Goal: Task Accomplishment & Management: Complete application form

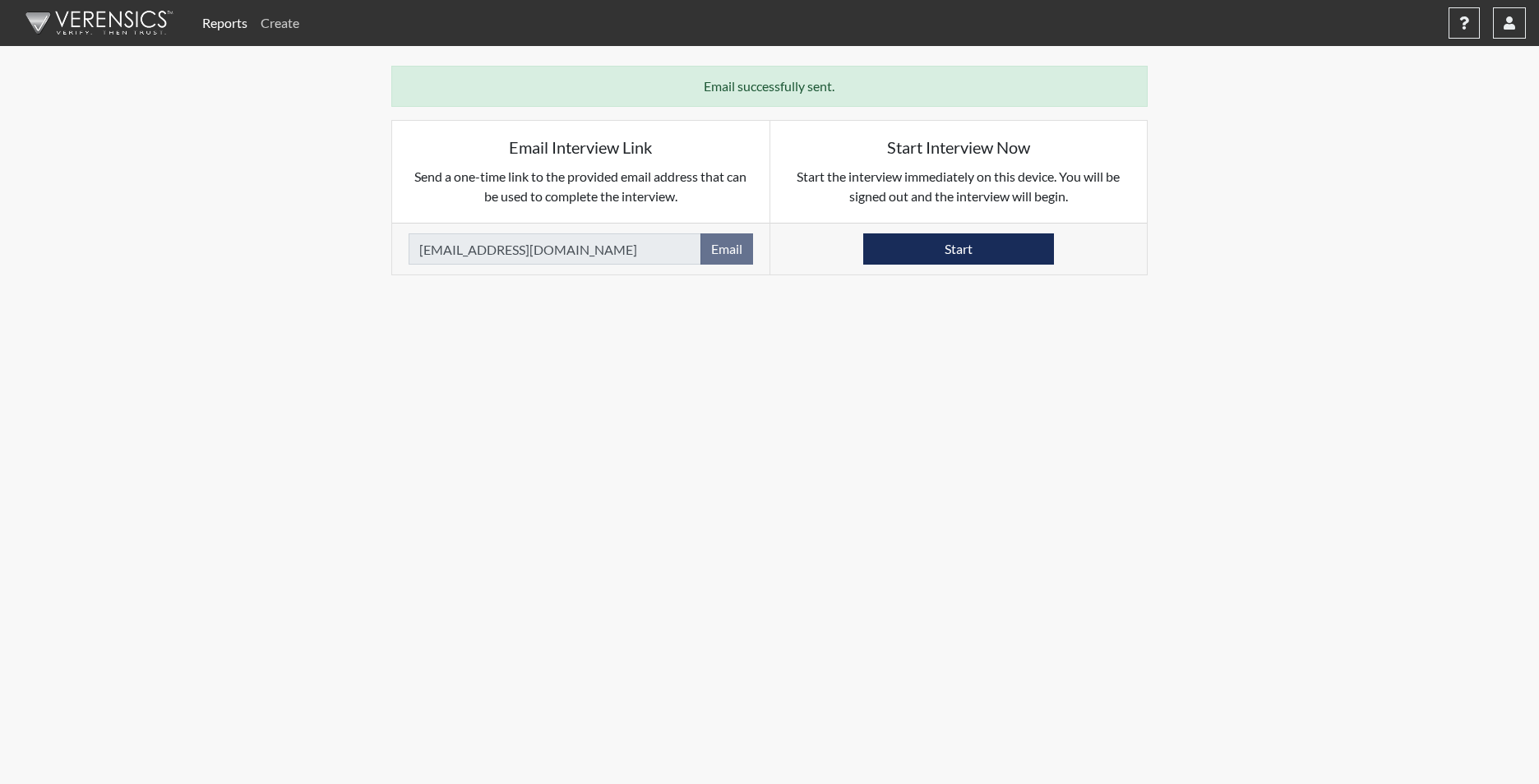
click at [279, 19] on link "Create" at bounding box center [279, 23] width 51 height 32
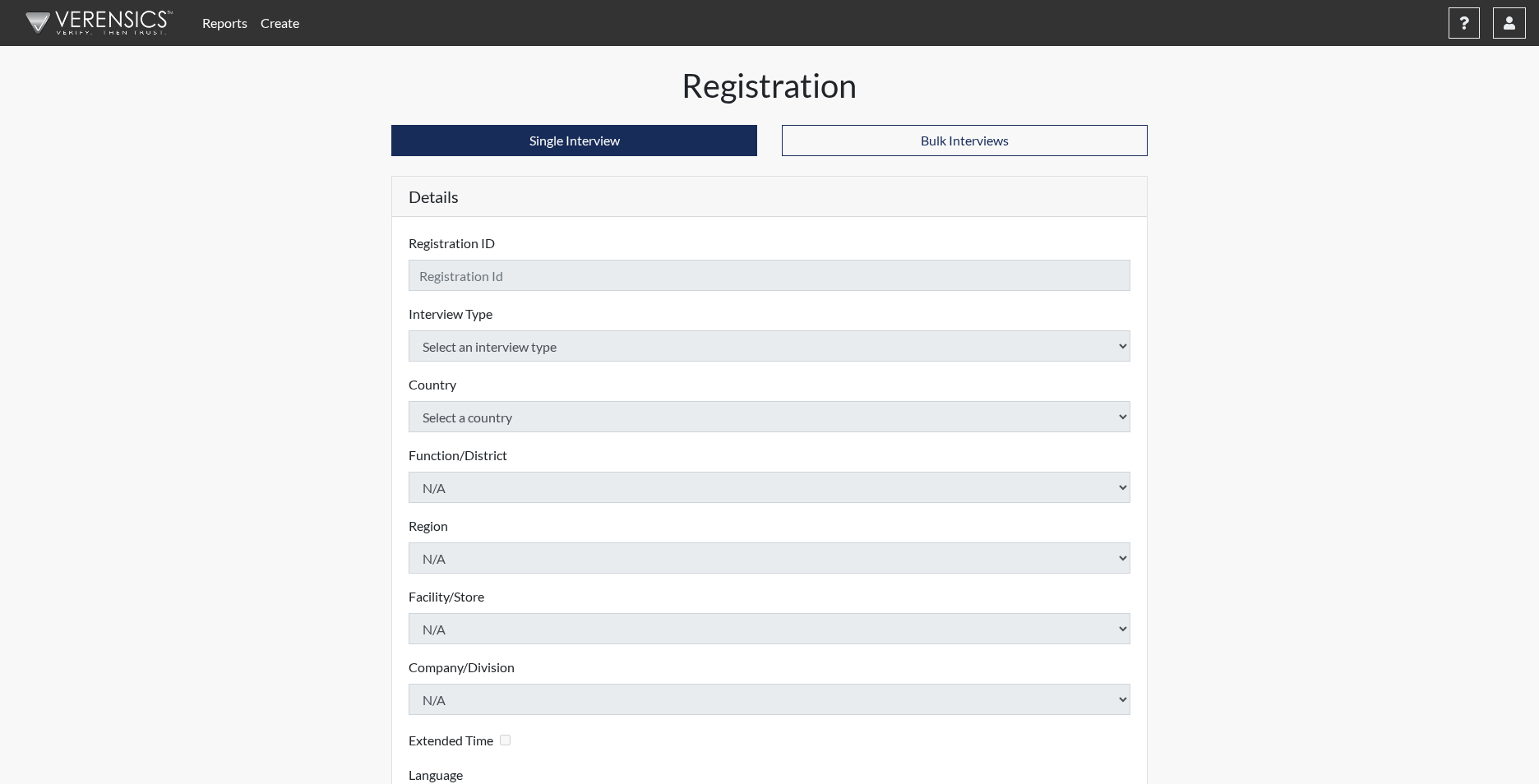
checkbox input "true"
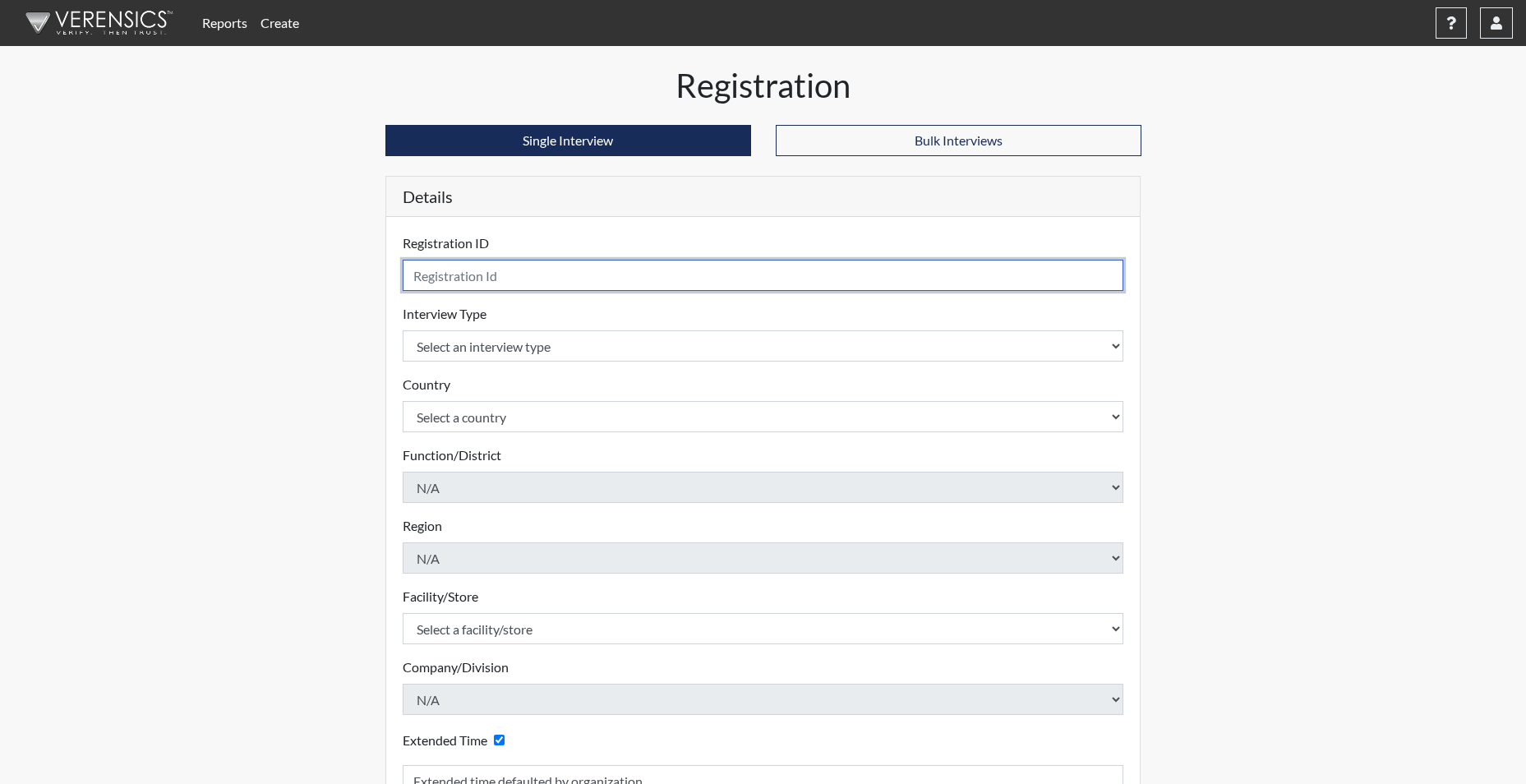
click at [499, 286] on input "text" at bounding box center [763, 275] width 722 height 32
type input "KJOHNSON6112"
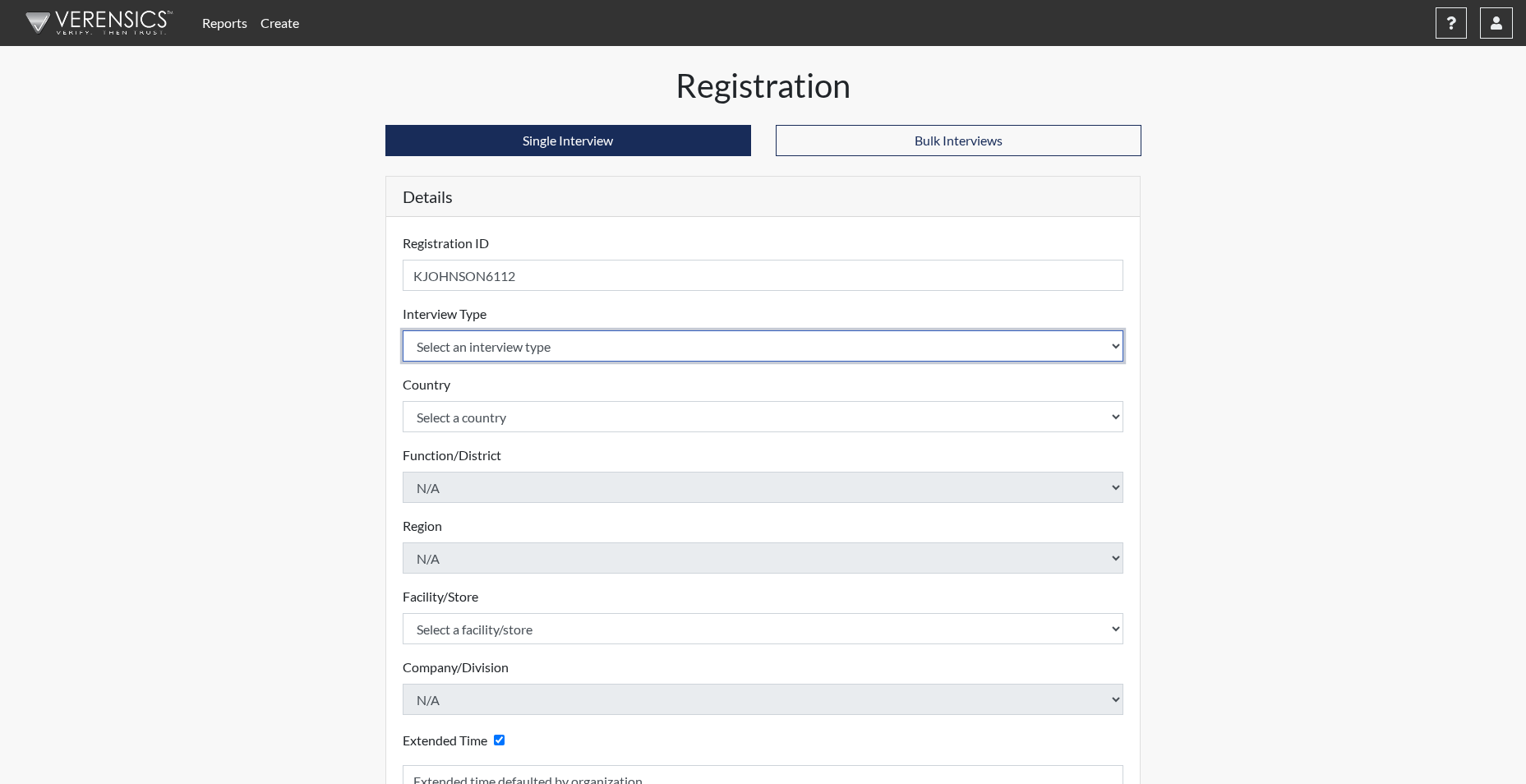
click at [483, 344] on body "Reports Create Help Center × Verensics Best Practices How to successfully use t…" at bounding box center [763, 392] width 1526 height 784
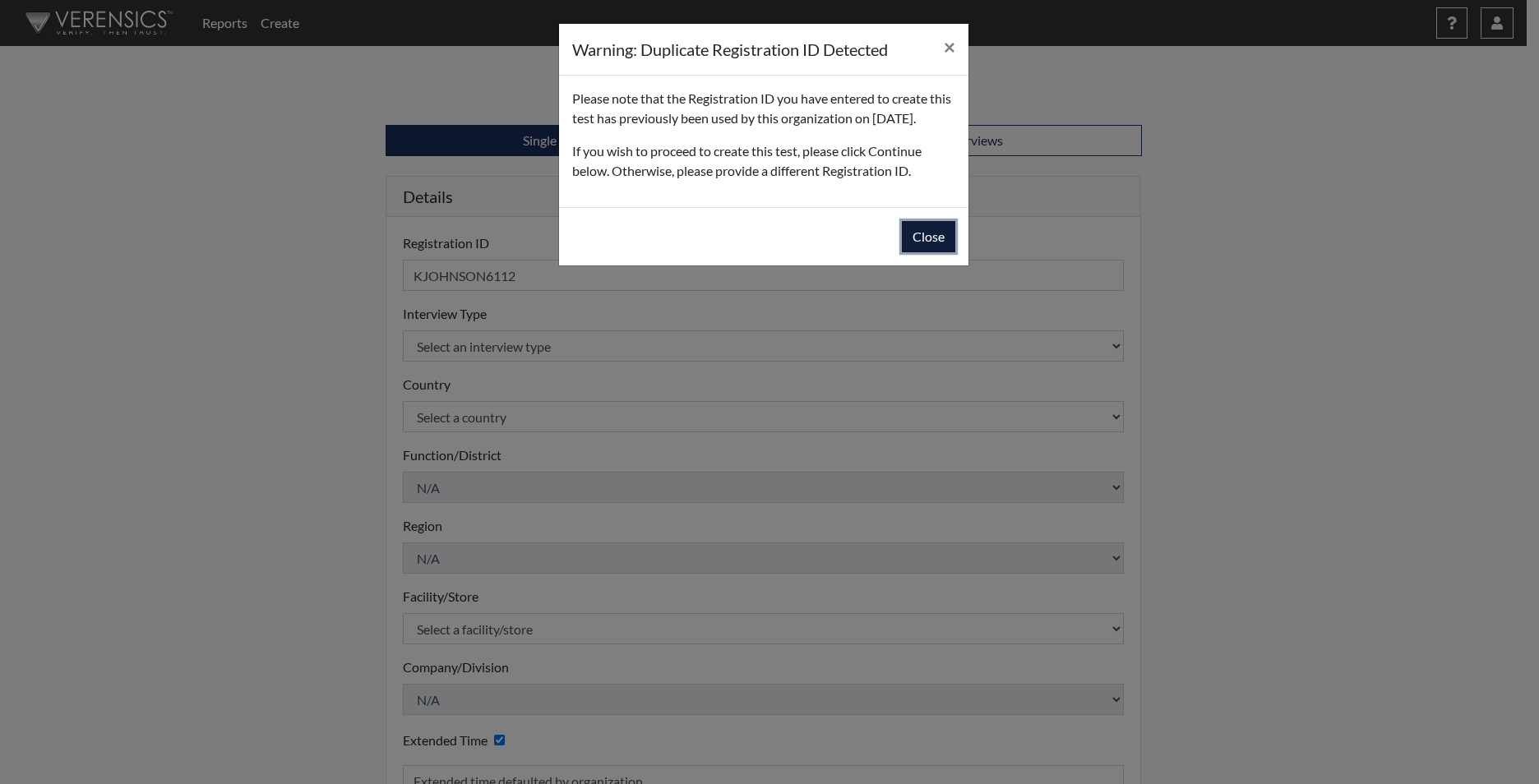
click at [943, 252] on button "Close" at bounding box center [928, 236] width 53 height 32
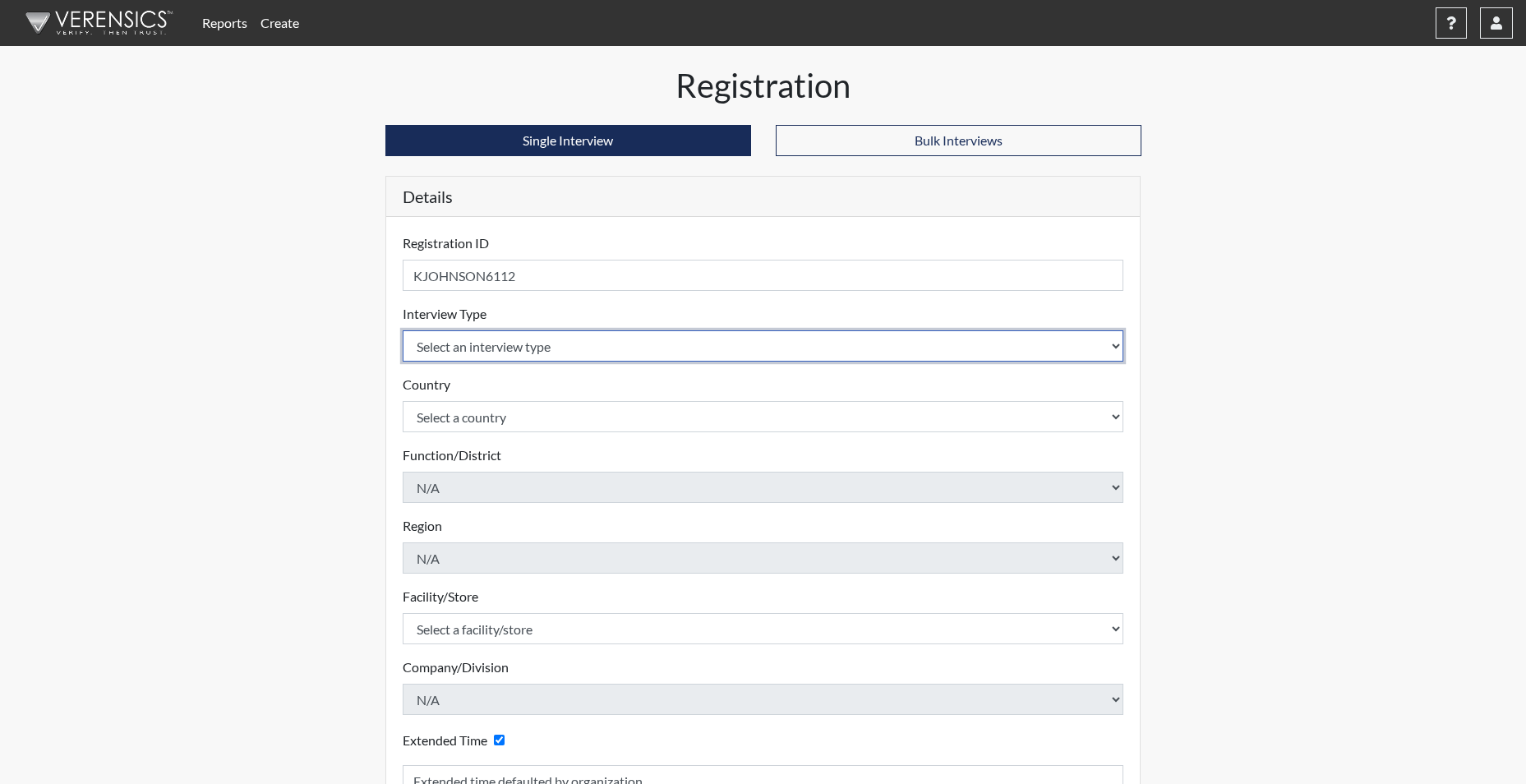
click at [476, 340] on select "Select an interview type Corrections Pre-Employment" at bounding box center [763, 346] width 722 height 32
select select "ff733e93-e1bf-11ea-9c9f-0eff0cf7eb8f"
click at [403, 331] on select "Select an interview type Corrections Pre-Employment" at bounding box center [763, 346] width 722 height 32
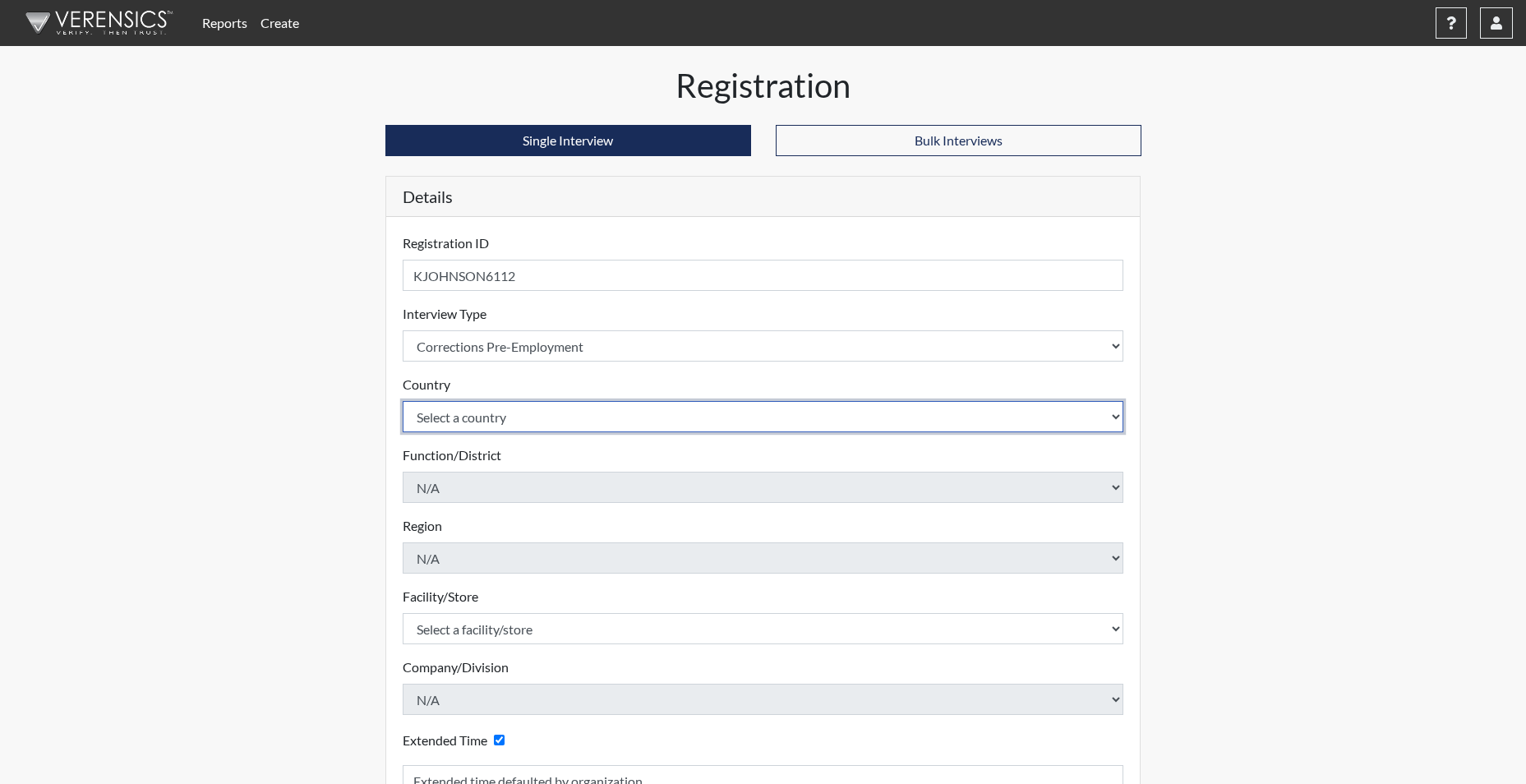
drag, startPoint x: 486, startPoint y: 415, endPoint x: 489, endPoint y: 433, distance: 18.2
click at [486, 421] on select "Select a country [GEOGRAPHIC_DATA] [GEOGRAPHIC_DATA]" at bounding box center [763, 416] width 722 height 32
select select "united-states-of-[GEOGRAPHIC_DATA]"
click at [403, 401] on select "Select a country [GEOGRAPHIC_DATA] [GEOGRAPHIC_DATA]" at bounding box center [763, 416] width 722 height 32
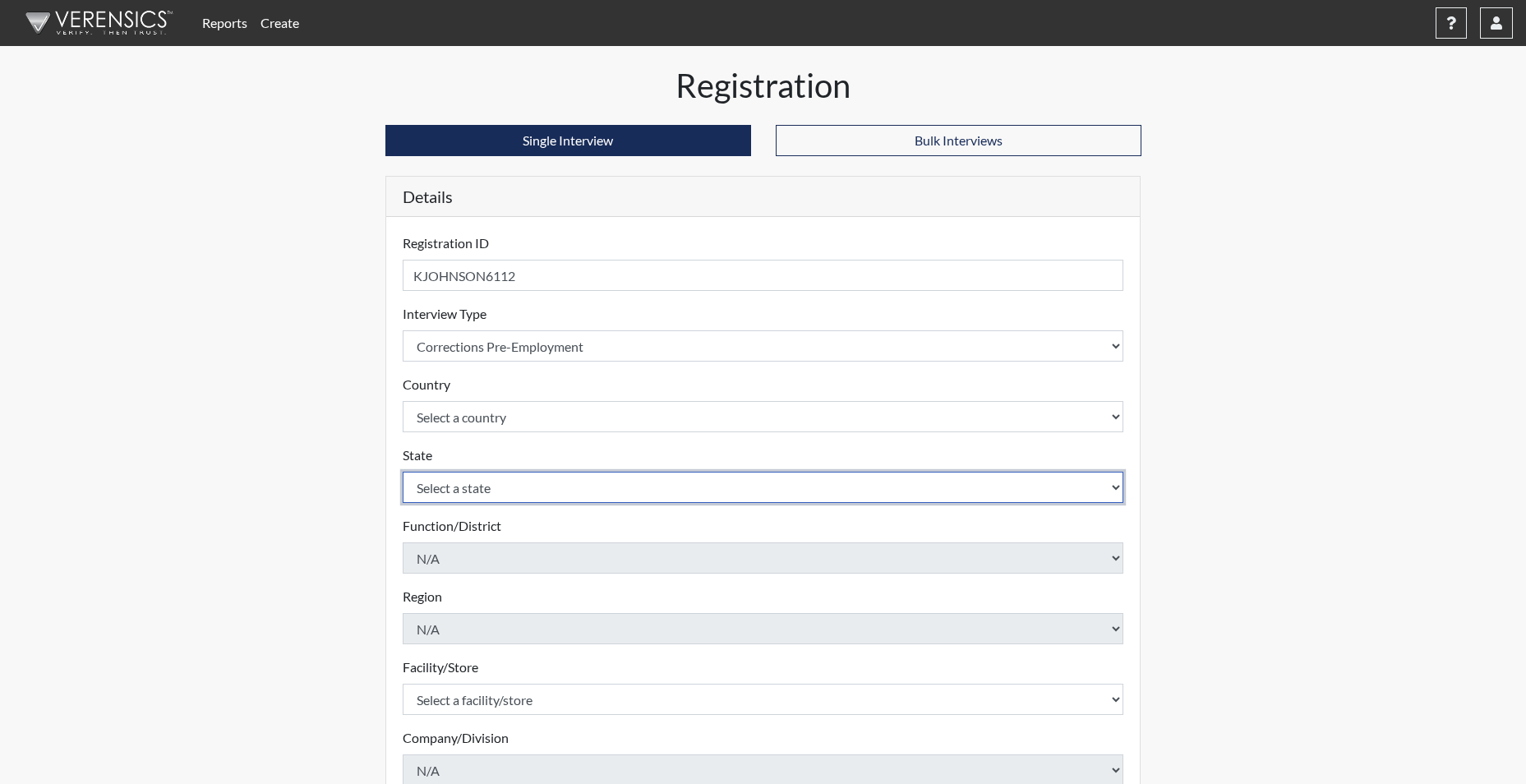
click at [480, 488] on select "Select a state [US_STATE] [US_STATE] [US_STATE] [US_STATE] [US_STATE] [US_STATE…" at bounding box center [763, 487] width 722 height 32
select select "SC"
click at [403, 471] on select "Select a state [US_STATE] [US_STATE] [US_STATE] [US_STATE] [US_STATE] [US_STATE…" at bounding box center [763, 487] width 722 height 32
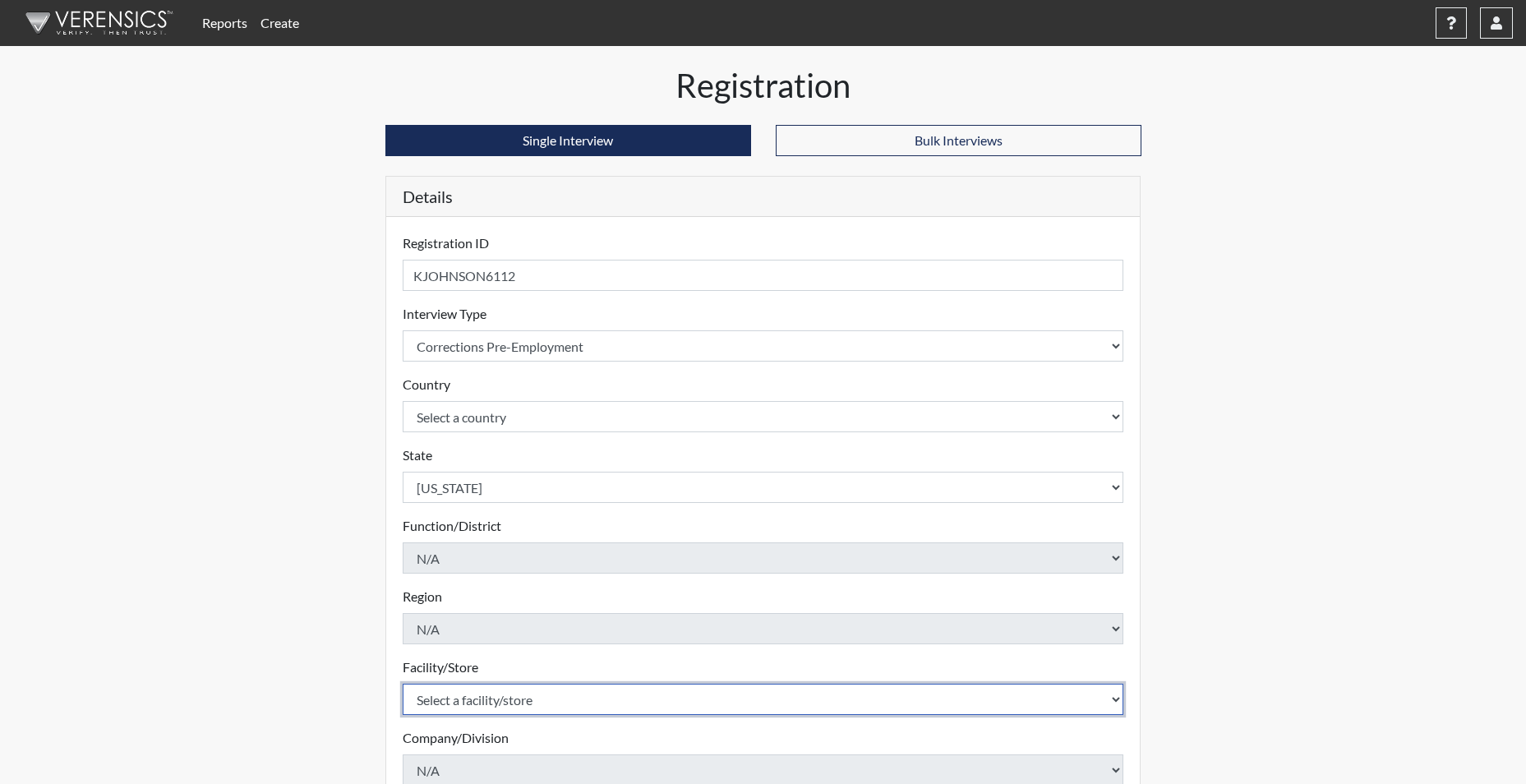
click at [462, 699] on select "Select a facility/store [GEOGRAPHIC_DATA] CI Broad River CI [PERSON_NAME] CI Di…" at bounding box center [763, 699] width 722 height 32
select select "f6ad0ea4-07e5-485a-b261-2ea10a870e66"
click at [403, 684] on select "Select a facility/store [GEOGRAPHIC_DATA] CI Broad River CI [PERSON_NAME] CI Di…" at bounding box center [763, 699] width 722 height 32
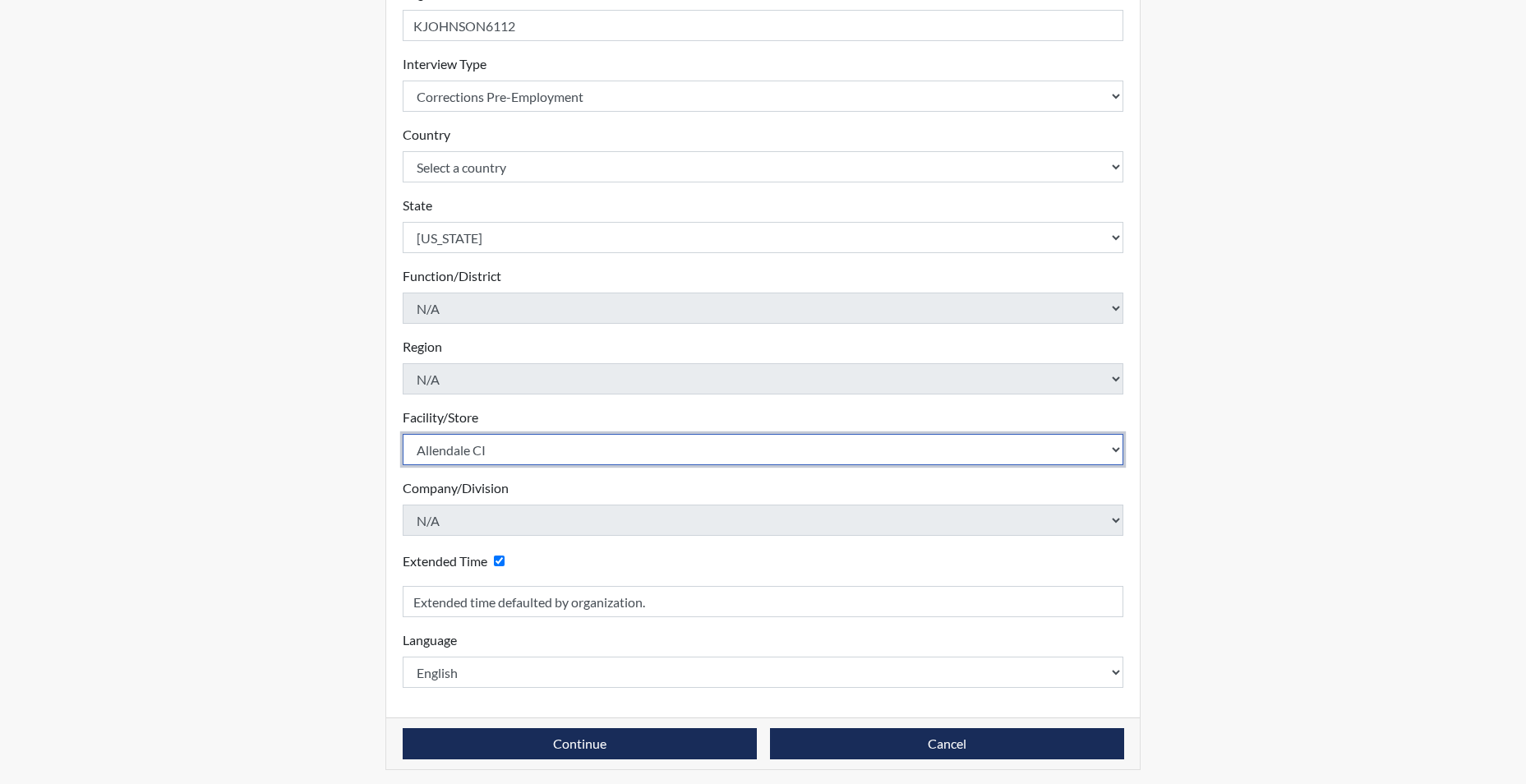
scroll to position [256, 0]
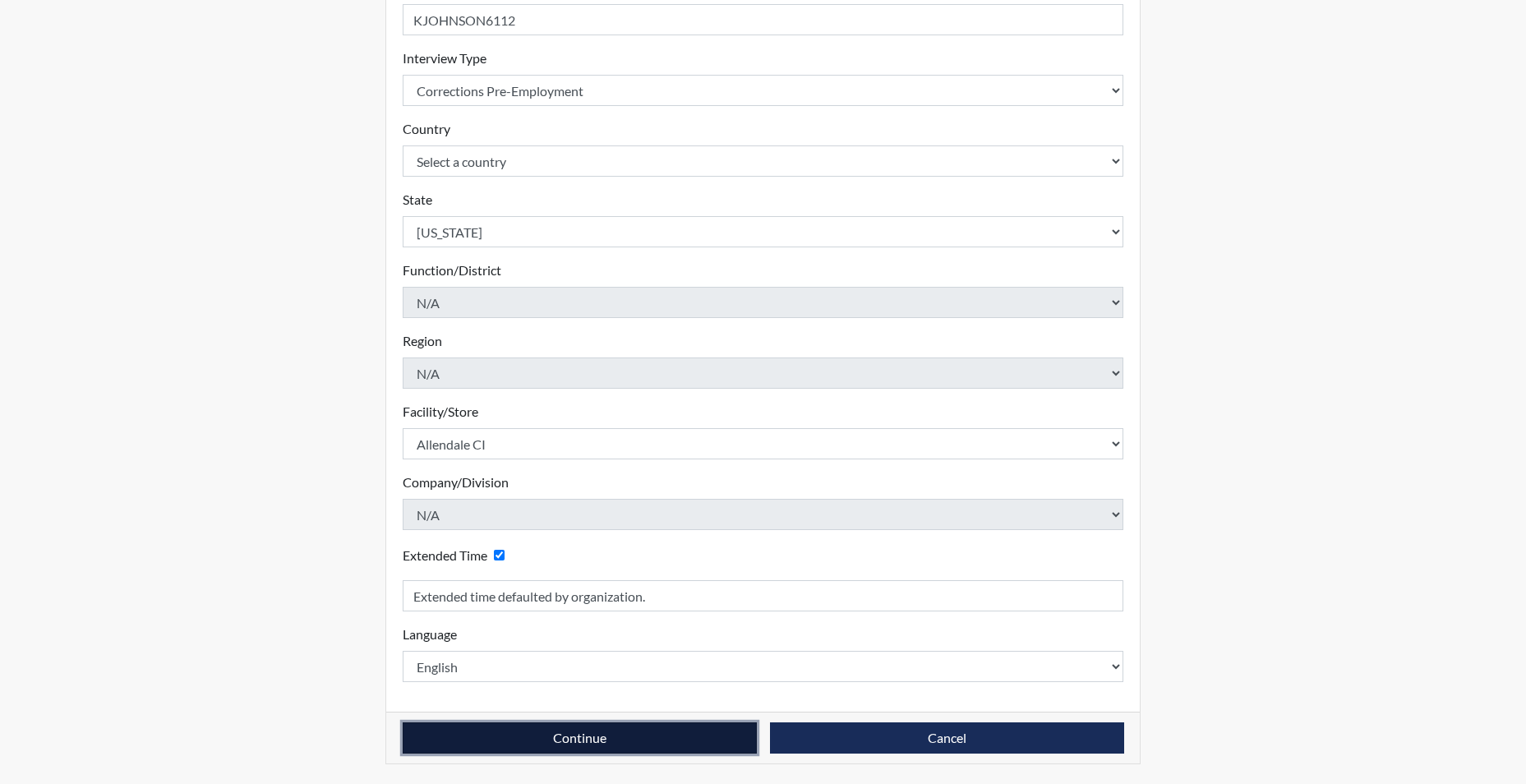
click at [507, 746] on button "Continue" at bounding box center [580, 737] width 354 height 32
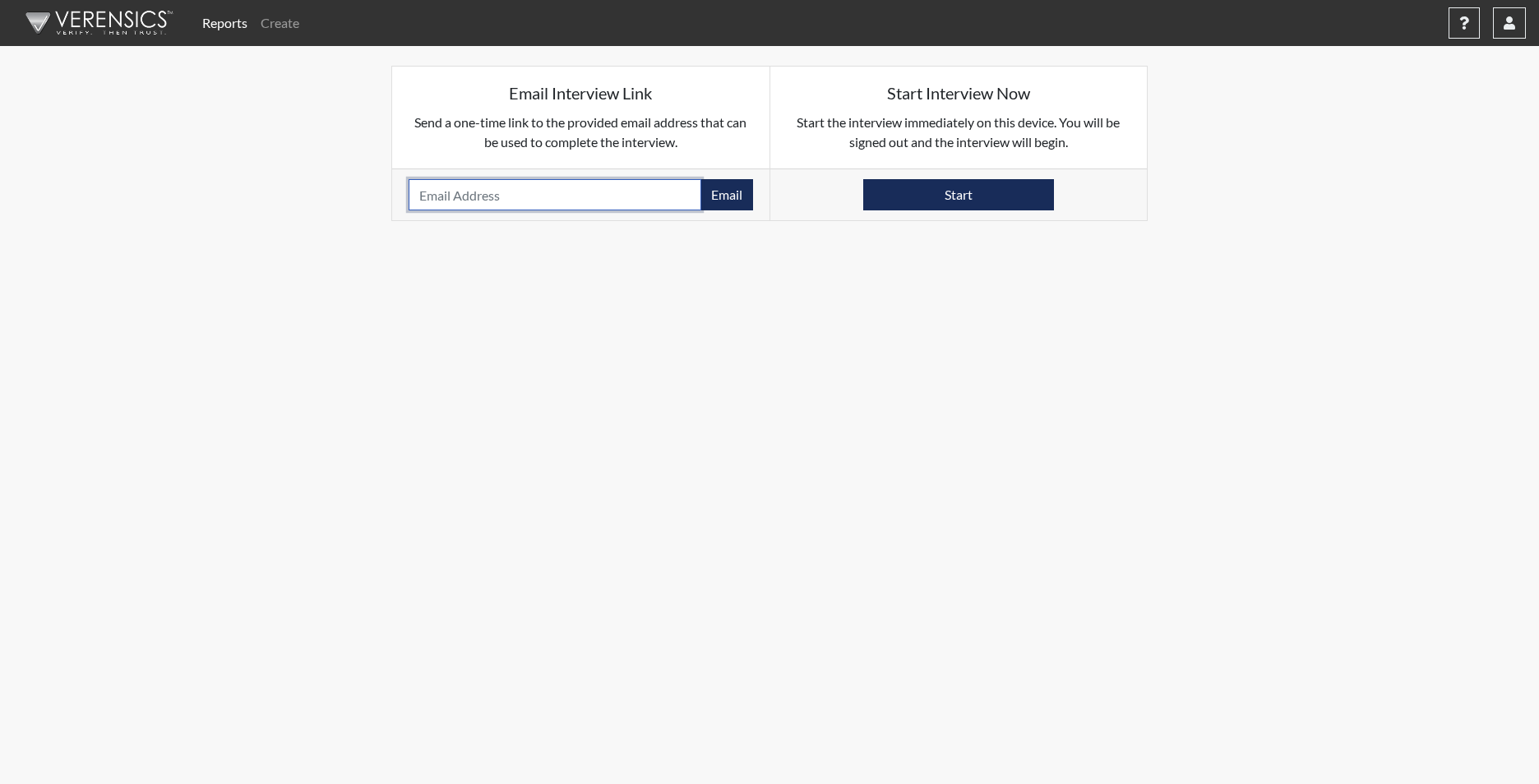
click at [455, 196] on input "email" at bounding box center [554, 195] width 293 height 32
type input "K"
type input "JOHNSON.KENNY731@GMAIL.COM"
click at [727, 200] on button "Email" at bounding box center [727, 195] width 52 height 32
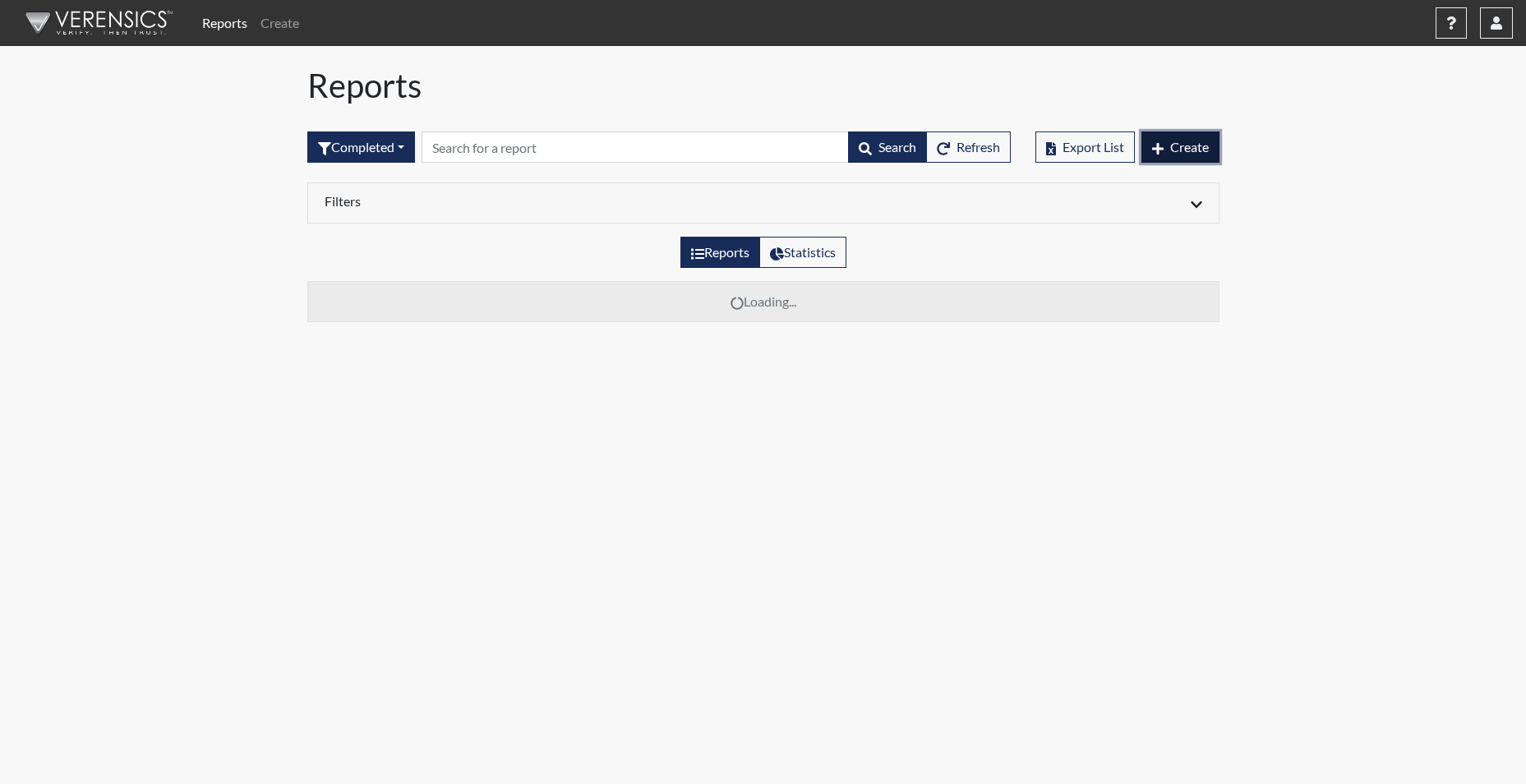
click at [1203, 144] on span "Create" at bounding box center [1189, 146] width 39 height 15
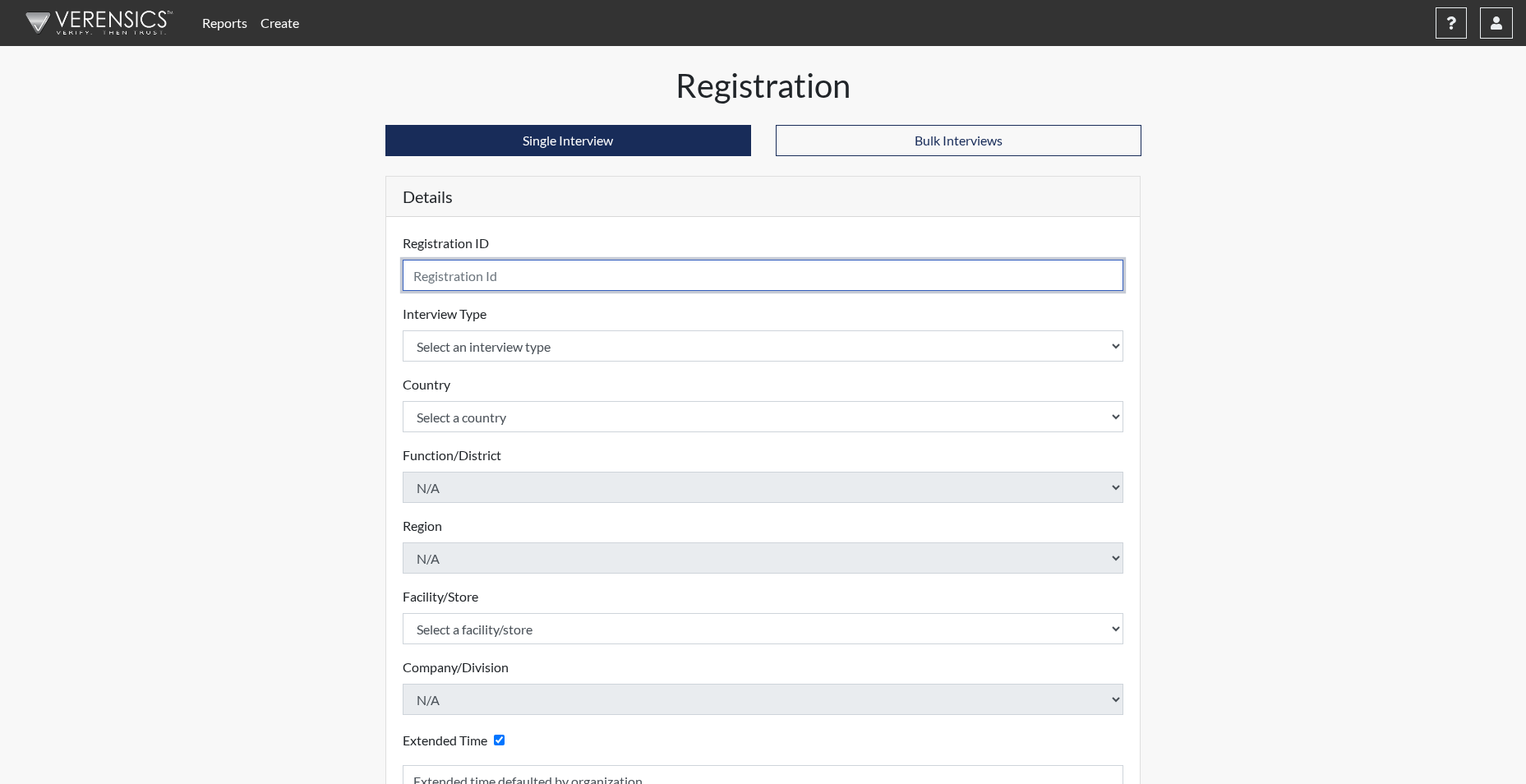
click at [548, 262] on input "text" at bounding box center [763, 275] width 722 height 32
type input "CKNIGHTNER1621"
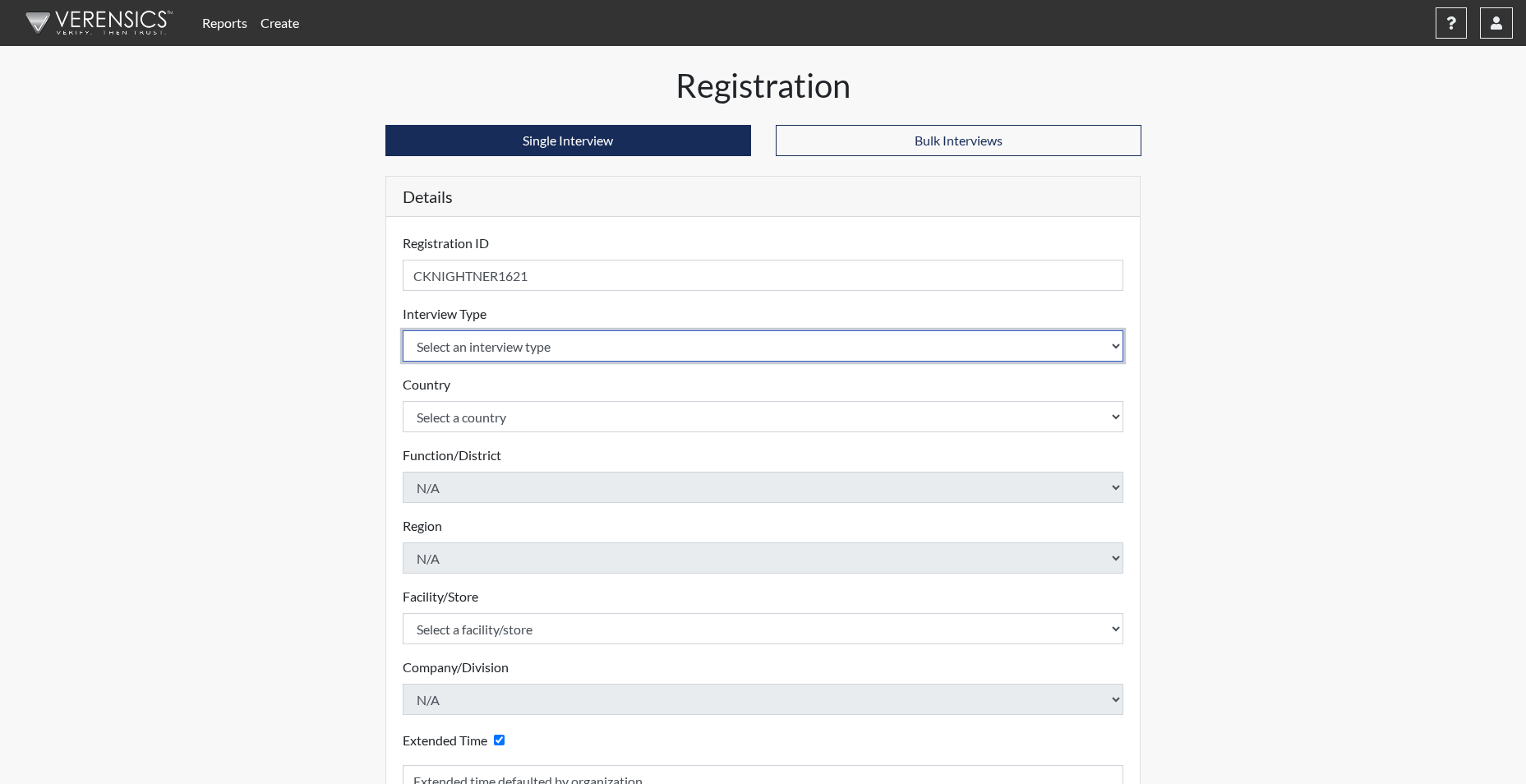
click at [537, 351] on select "Select an interview type Corrections Pre-Employment" at bounding box center [763, 346] width 722 height 32
select select "ff733e93-e1bf-11ea-9c9f-0eff0cf7eb8f"
click at [403, 331] on select "Select an interview type Corrections Pre-Employment" at bounding box center [763, 346] width 722 height 32
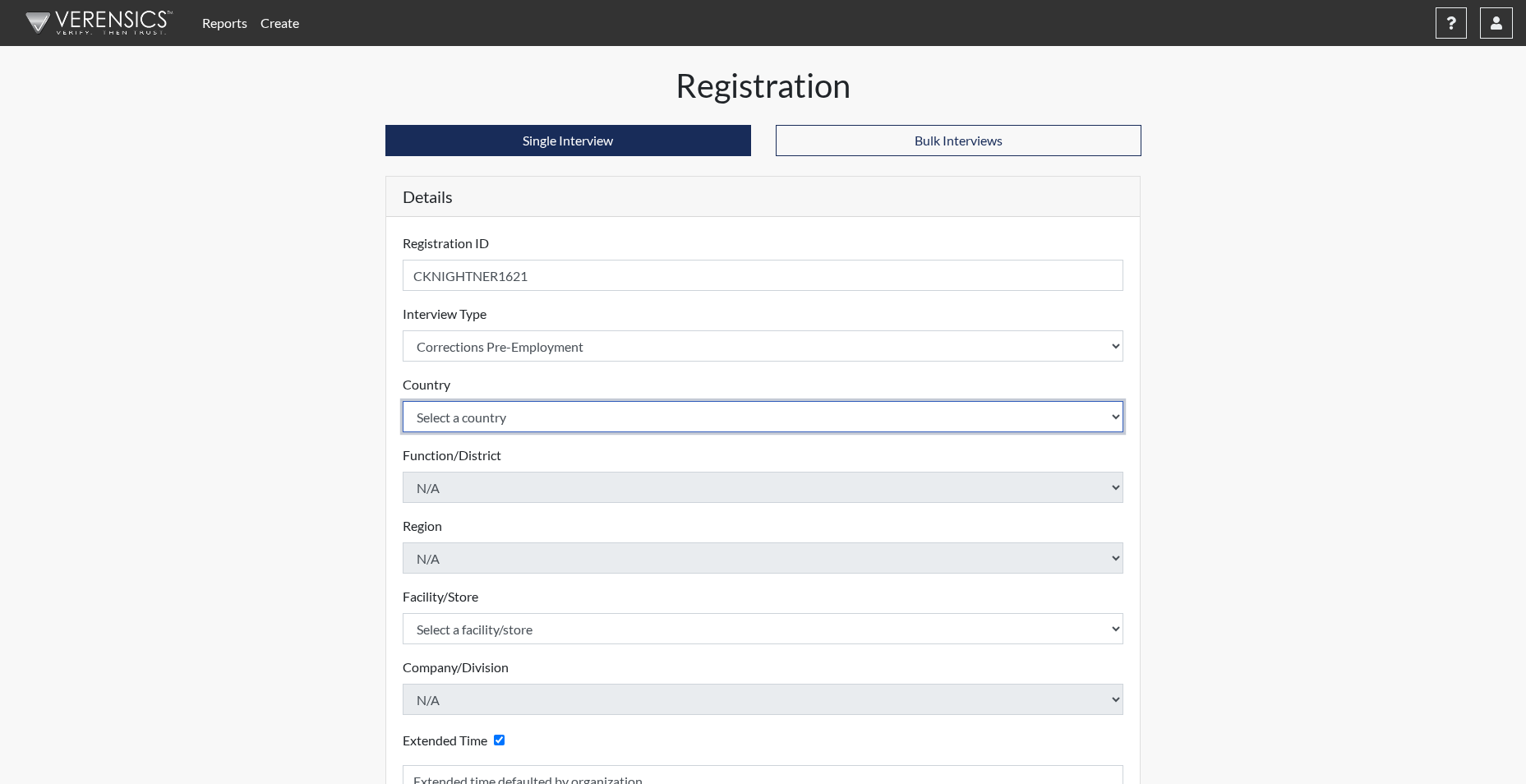
click at [512, 416] on select "Select a country [GEOGRAPHIC_DATA] [GEOGRAPHIC_DATA]" at bounding box center [763, 416] width 722 height 32
select select "united-states-of-[GEOGRAPHIC_DATA]"
click at [403, 401] on select "Select a country [GEOGRAPHIC_DATA] [GEOGRAPHIC_DATA]" at bounding box center [763, 416] width 722 height 32
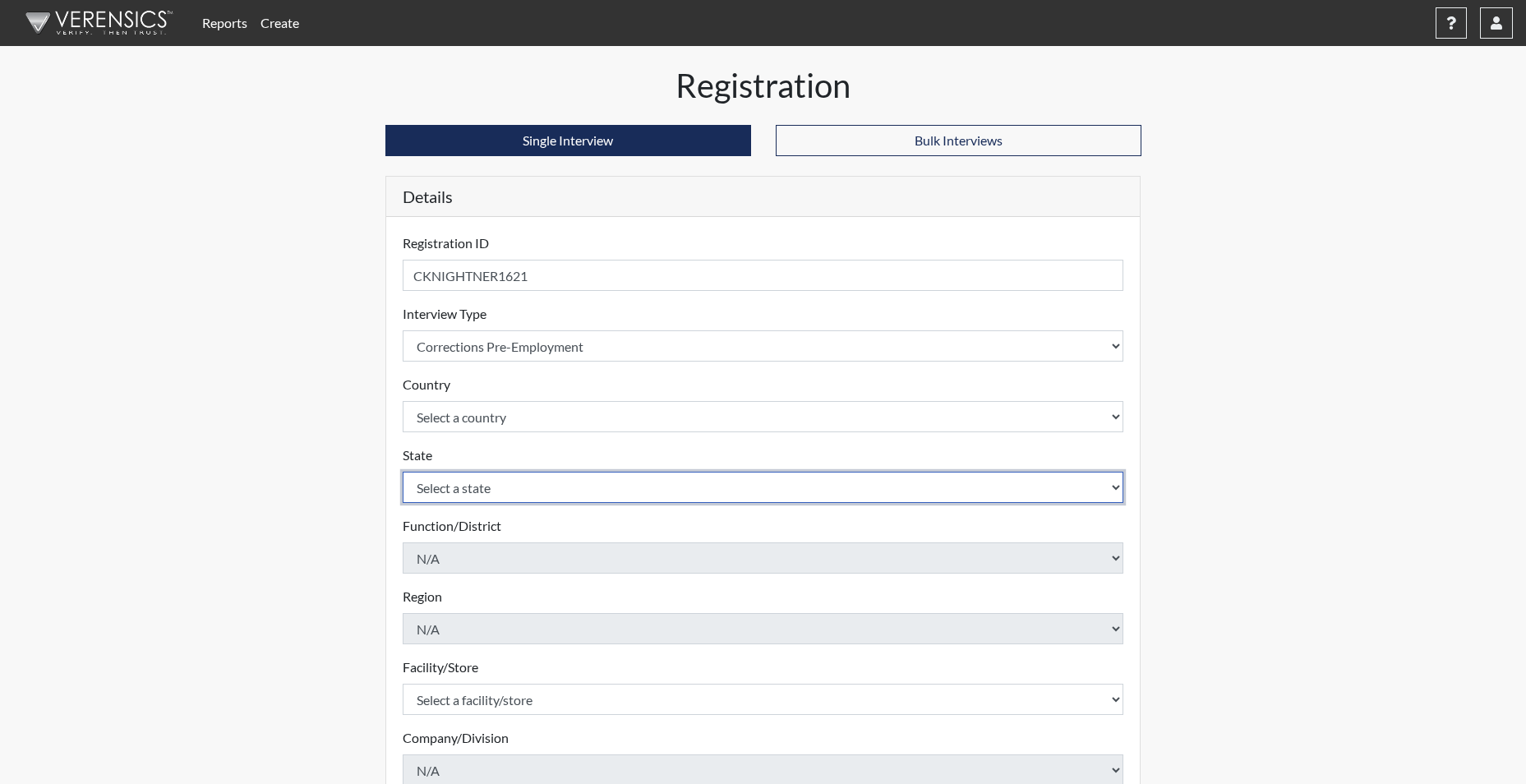
click at [482, 488] on select "Select a state [US_STATE] [US_STATE] [US_STATE] [US_STATE] [US_STATE] [US_STATE…" at bounding box center [763, 487] width 722 height 32
select select "SC"
click at [403, 471] on select "Select a state [US_STATE] [US_STATE] [US_STATE] [US_STATE] [US_STATE] [US_STATE…" at bounding box center [763, 487] width 722 height 32
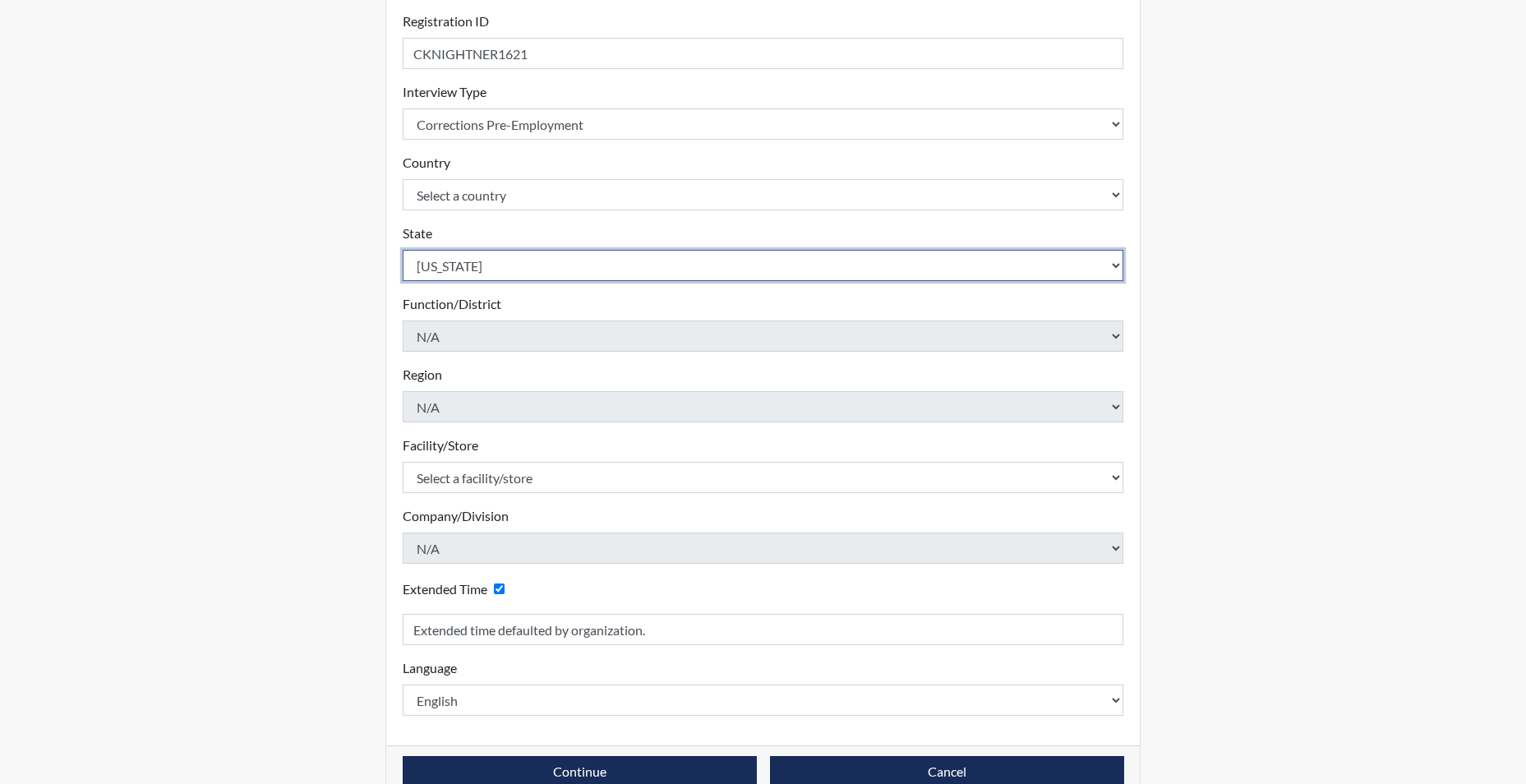
scroll to position [247, 0]
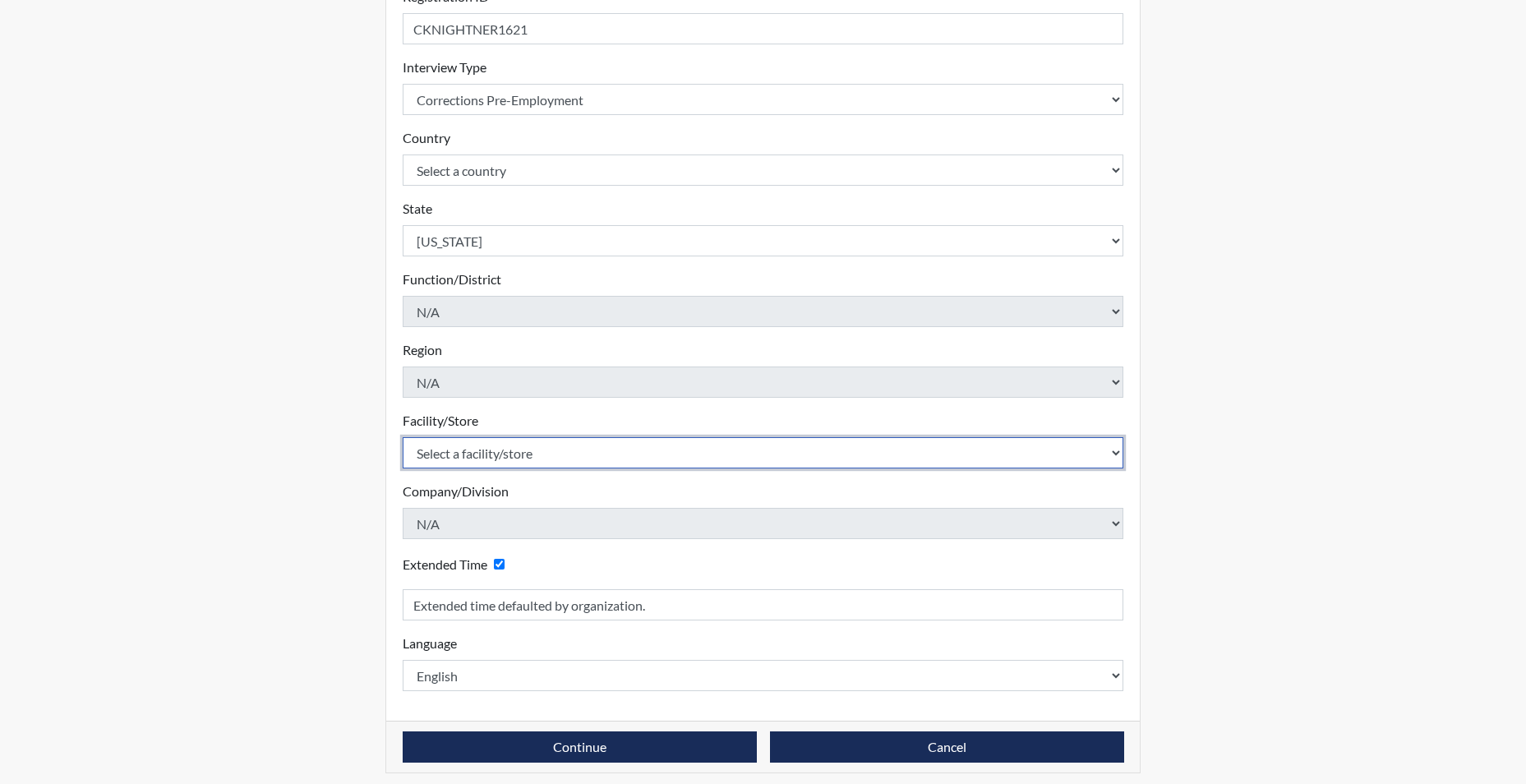
click at [494, 451] on select "Select a facility/store [GEOGRAPHIC_DATA] CI Broad River CI [PERSON_NAME] CI Di…" at bounding box center [763, 452] width 722 height 32
select select "20b018dc-91d8-4e74-bf16-47765ed623e6"
click at [403, 437] on select "Select a facility/store [GEOGRAPHIC_DATA] CI Broad River CI [PERSON_NAME] CI Di…" at bounding box center [763, 452] width 722 height 32
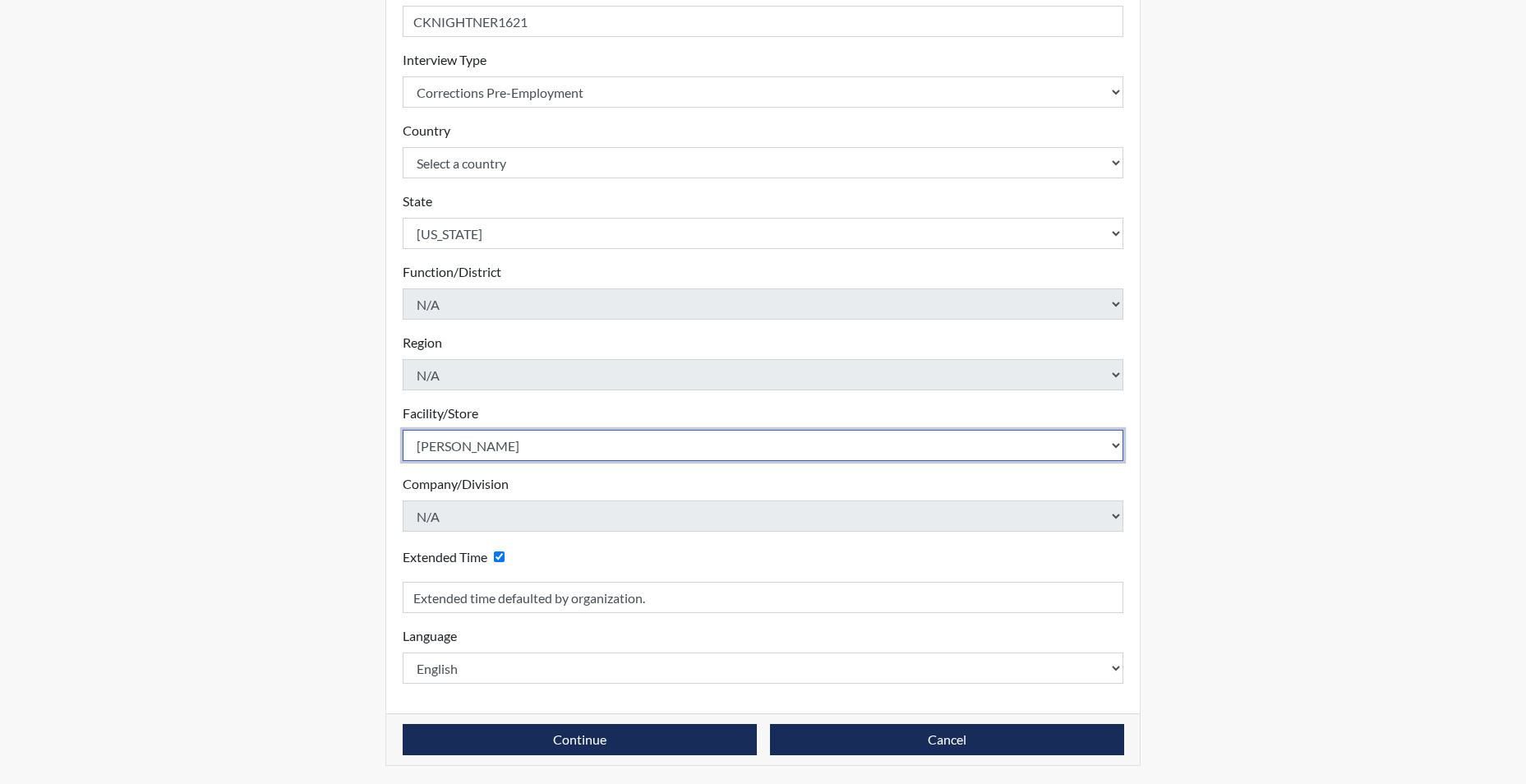
scroll to position [256, 0]
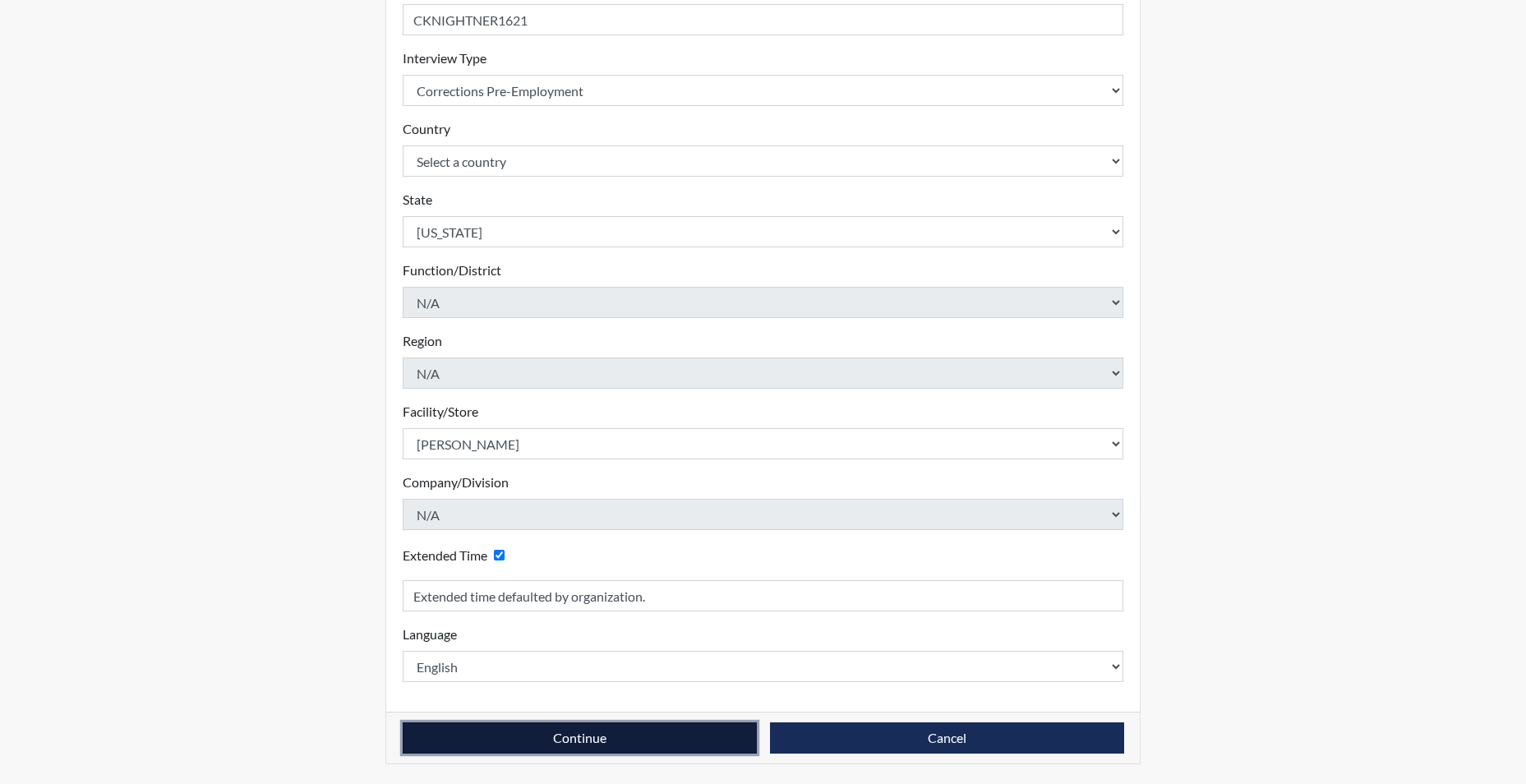
click at [516, 728] on button "Continue" at bounding box center [580, 737] width 354 height 32
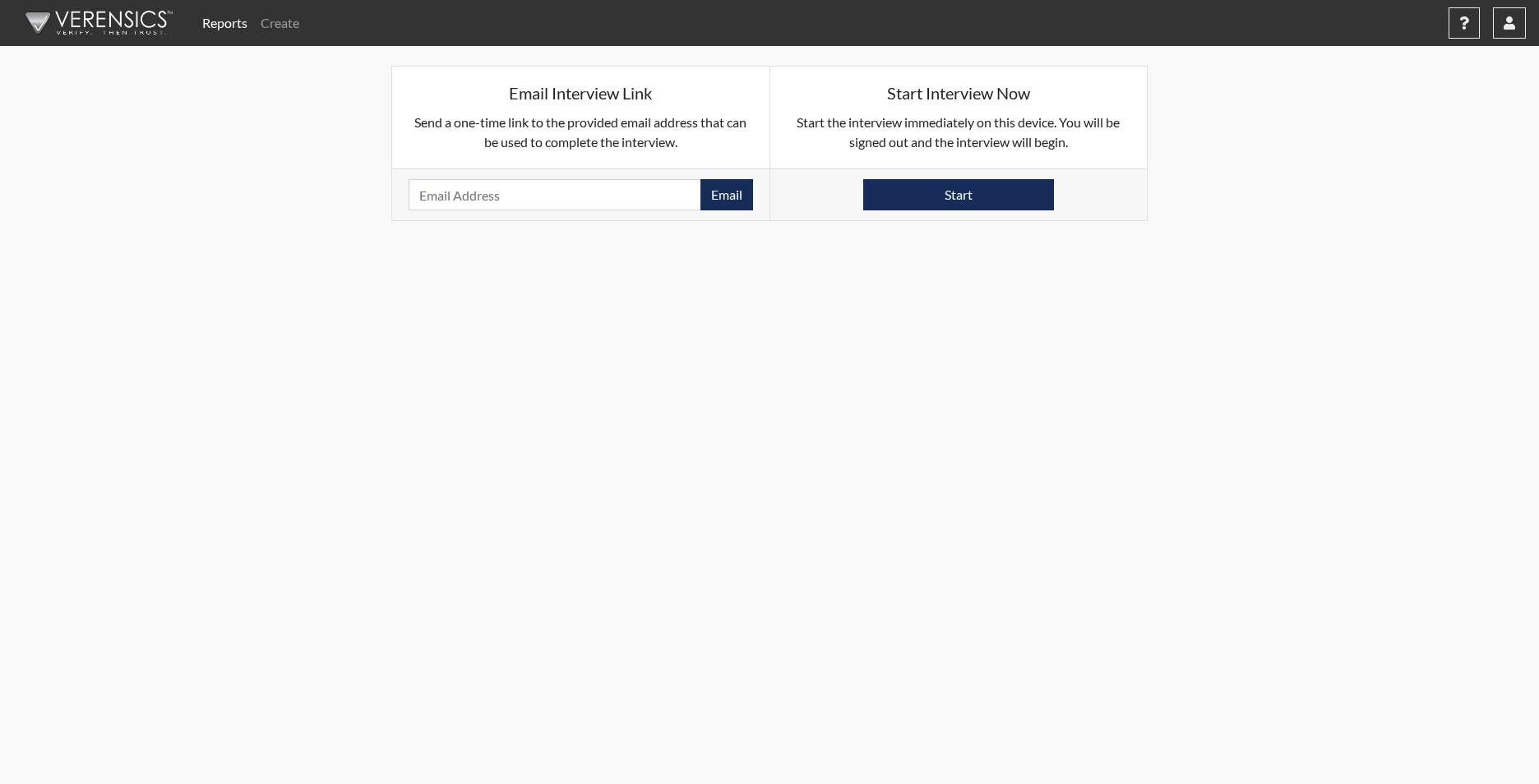
click at [467, 184] on div "Email Please provide an email address." at bounding box center [581, 194] width 377 height 51
click at [458, 192] on input "email" at bounding box center [554, 195] width 293 height 32
paste input "CHANSMEDIA824@AOL.COM"
type input "CHANSMEDIA824@AOL.COM"
click at [721, 196] on button "Email" at bounding box center [727, 195] width 52 height 32
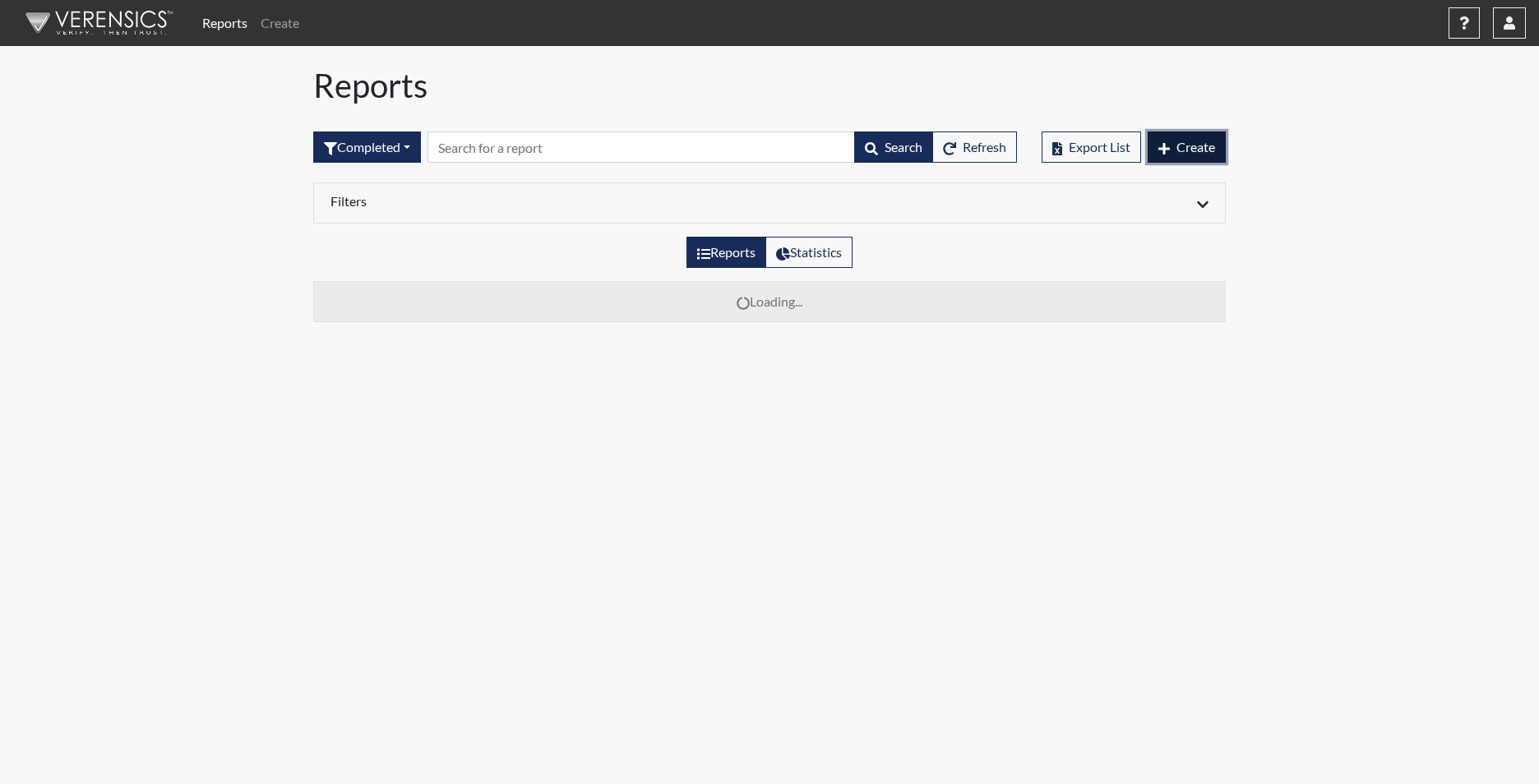
click at [1186, 145] on span "Create" at bounding box center [1195, 146] width 39 height 15
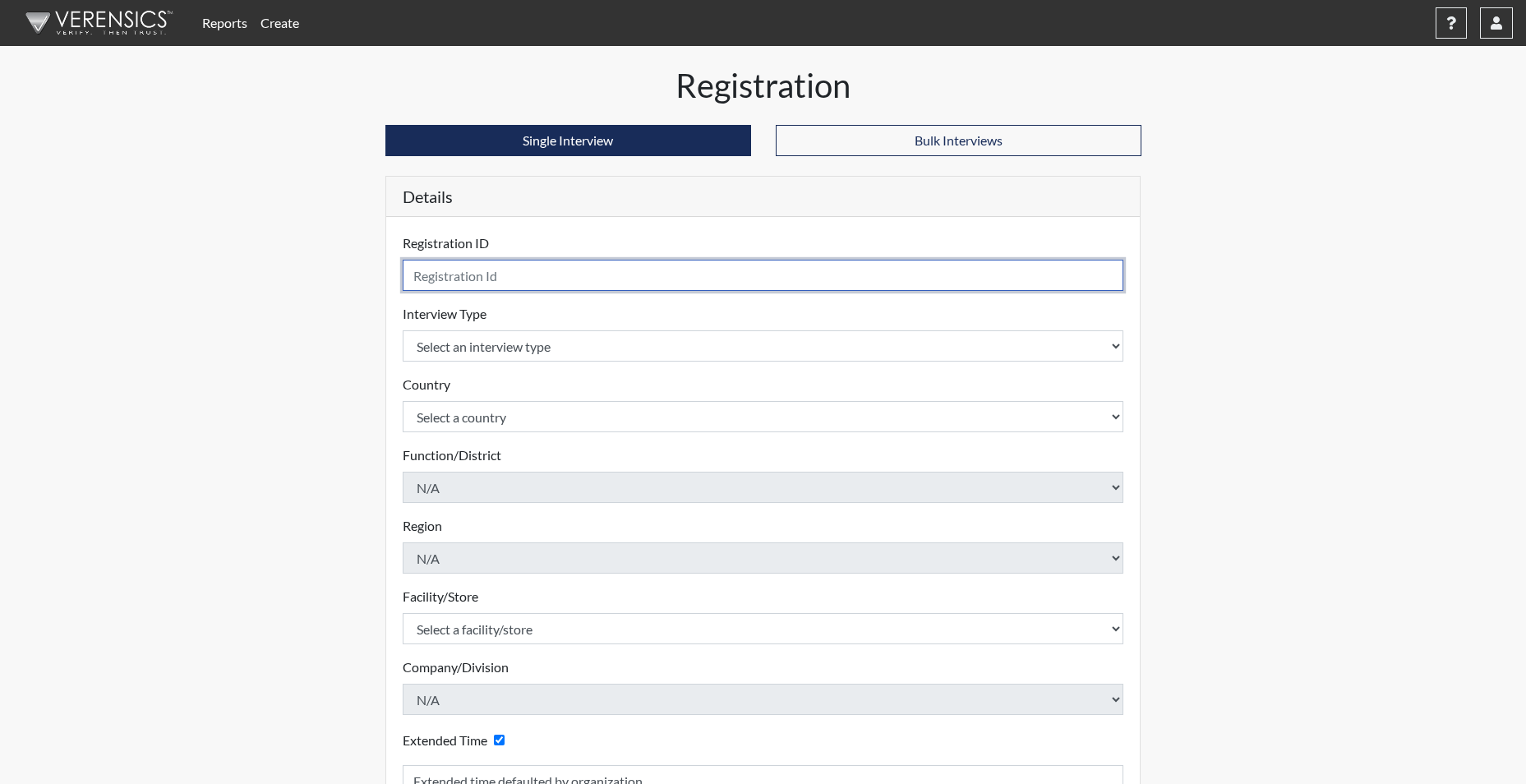
click at [521, 264] on input "text" at bounding box center [763, 275] width 722 height 32
type input "KCANTY0924"
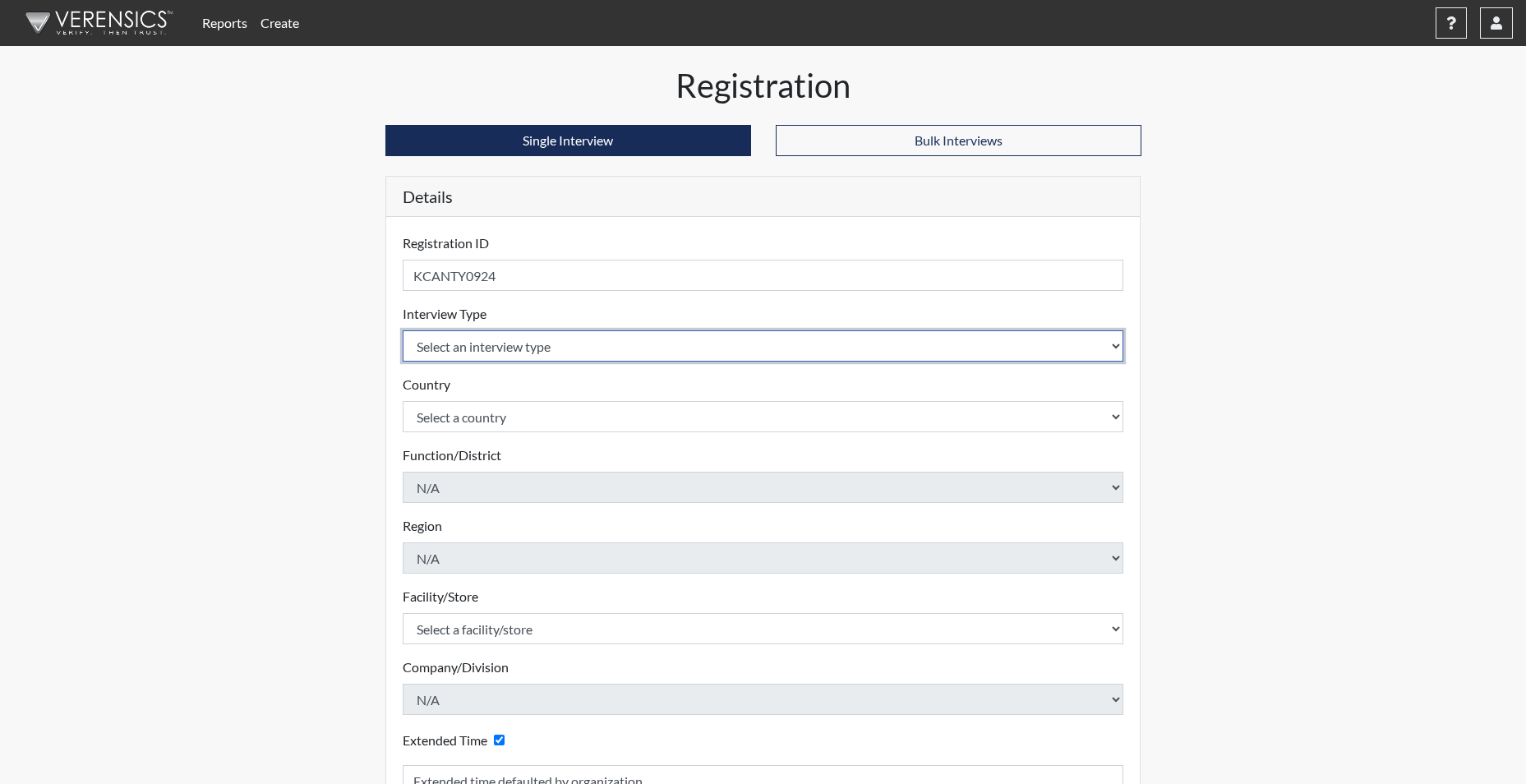
click at [513, 350] on select "Select an interview type Corrections Pre-Employment" at bounding box center [763, 346] width 722 height 32
select select "ff733e93-e1bf-11ea-9c9f-0eff0cf7eb8f"
click at [403, 331] on select "Select an interview type Corrections Pre-Employment" at bounding box center [763, 346] width 722 height 32
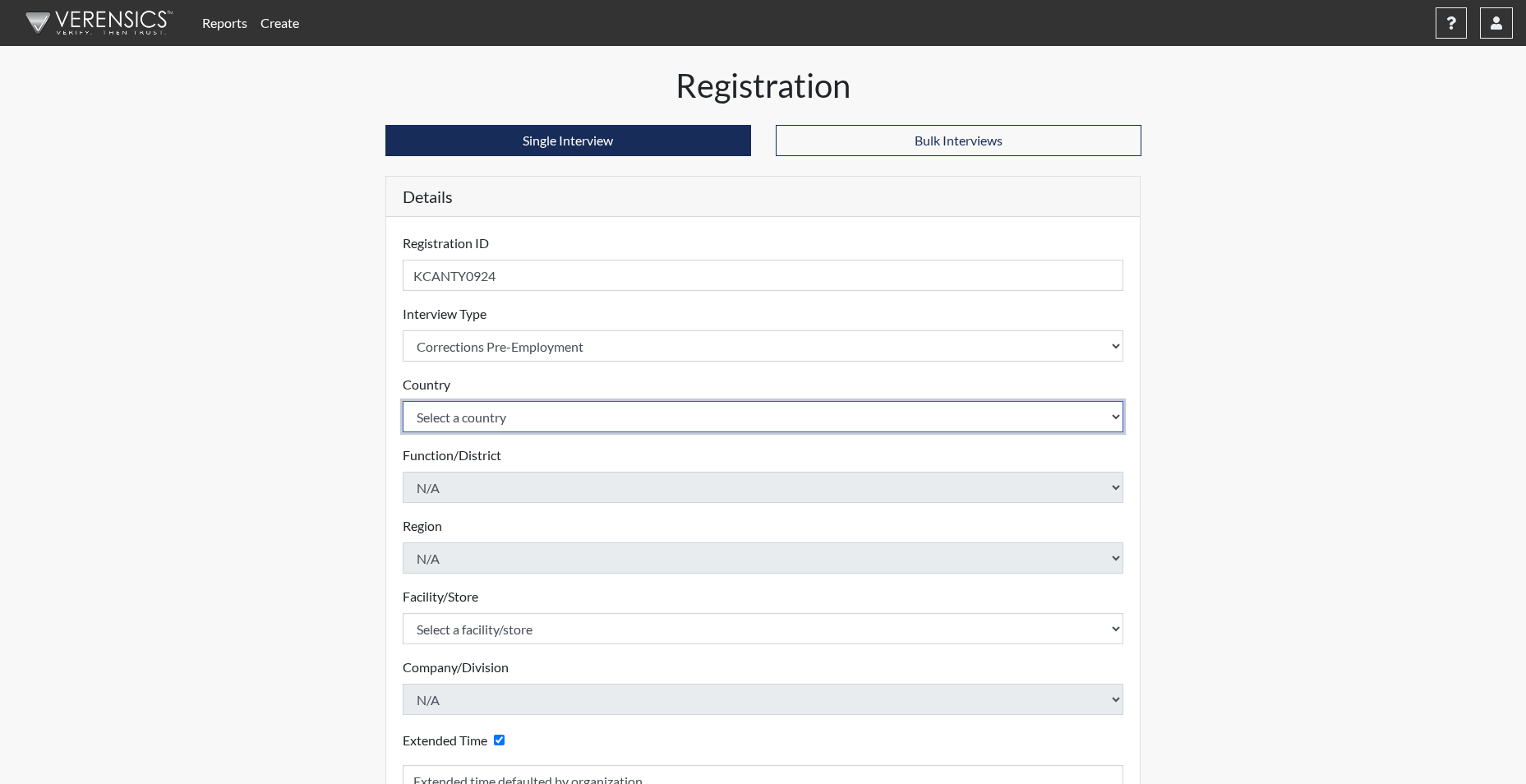
click at [511, 410] on select "Select a country [GEOGRAPHIC_DATA] [GEOGRAPHIC_DATA]" at bounding box center [763, 416] width 722 height 32
click at [493, 424] on select "Select a country [GEOGRAPHIC_DATA] [GEOGRAPHIC_DATA]" at bounding box center [763, 416] width 722 height 32
click at [496, 415] on select "Select a country [GEOGRAPHIC_DATA] [GEOGRAPHIC_DATA]" at bounding box center [763, 416] width 722 height 32
click at [497, 422] on select "Select a country [GEOGRAPHIC_DATA] [GEOGRAPHIC_DATA]" at bounding box center [763, 416] width 722 height 32
click at [497, 418] on select "Select a country [GEOGRAPHIC_DATA] [GEOGRAPHIC_DATA]" at bounding box center [763, 416] width 722 height 32
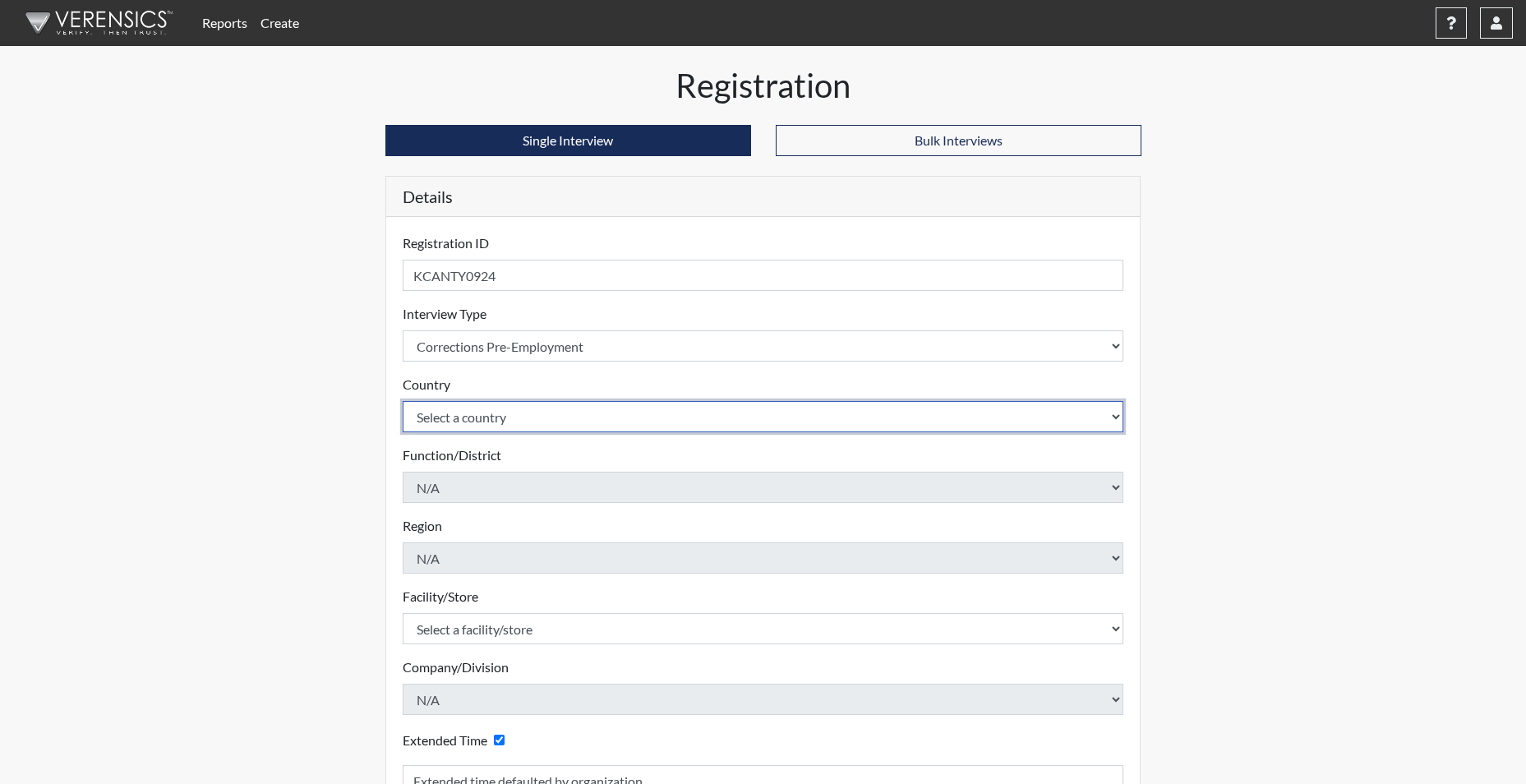
select select "united-states-of-[GEOGRAPHIC_DATA]"
click at [403, 401] on select "Select a country [GEOGRAPHIC_DATA] [GEOGRAPHIC_DATA]" at bounding box center [763, 416] width 722 height 32
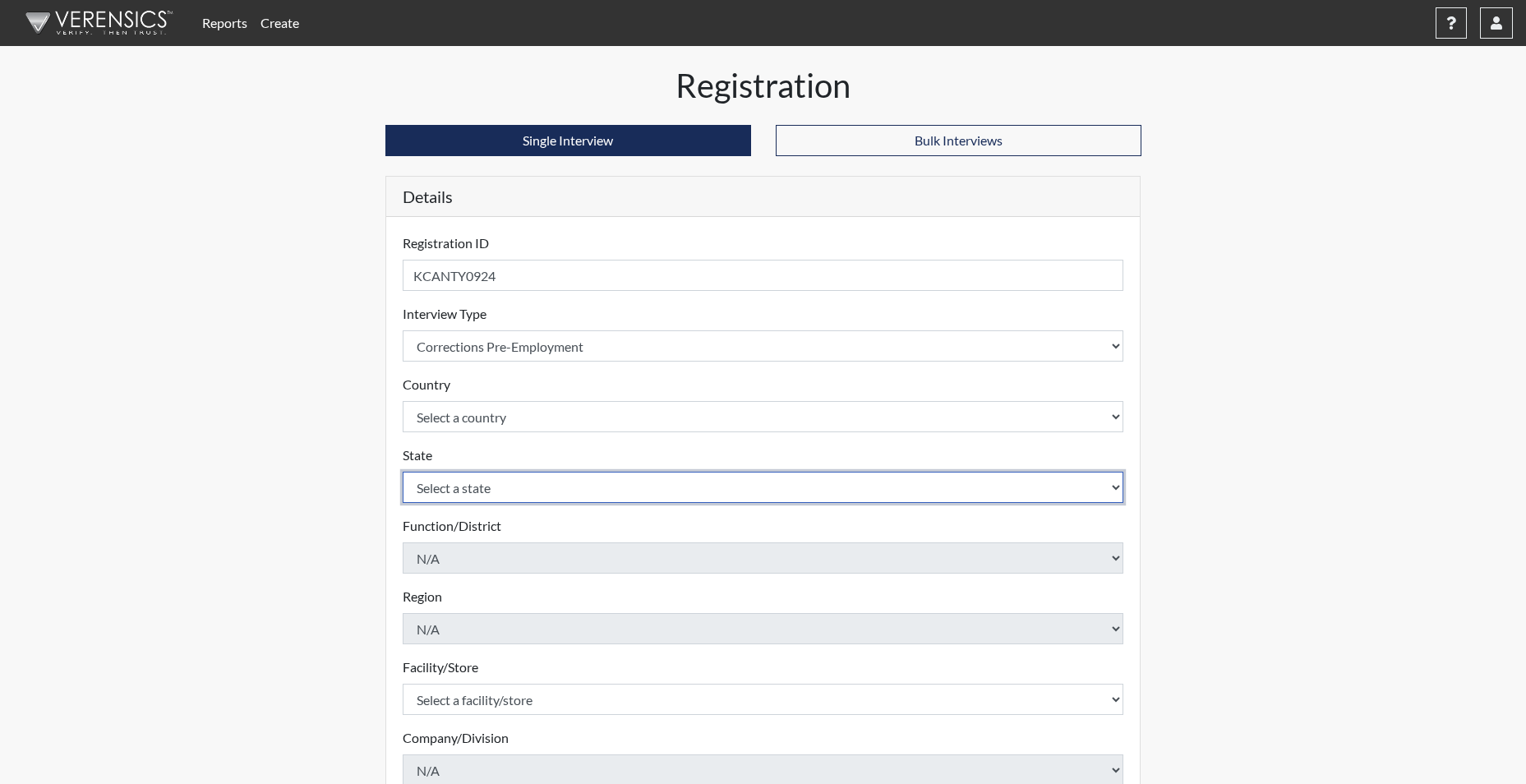
click at [464, 488] on select "Select a state [US_STATE] [US_STATE] [US_STATE] [US_STATE] [US_STATE] [US_STATE…" at bounding box center [763, 487] width 722 height 32
select select "SC"
click at [403, 471] on select "Select a state [US_STATE] [US_STATE] [US_STATE] [US_STATE] [US_STATE] [US_STATE…" at bounding box center [763, 487] width 722 height 32
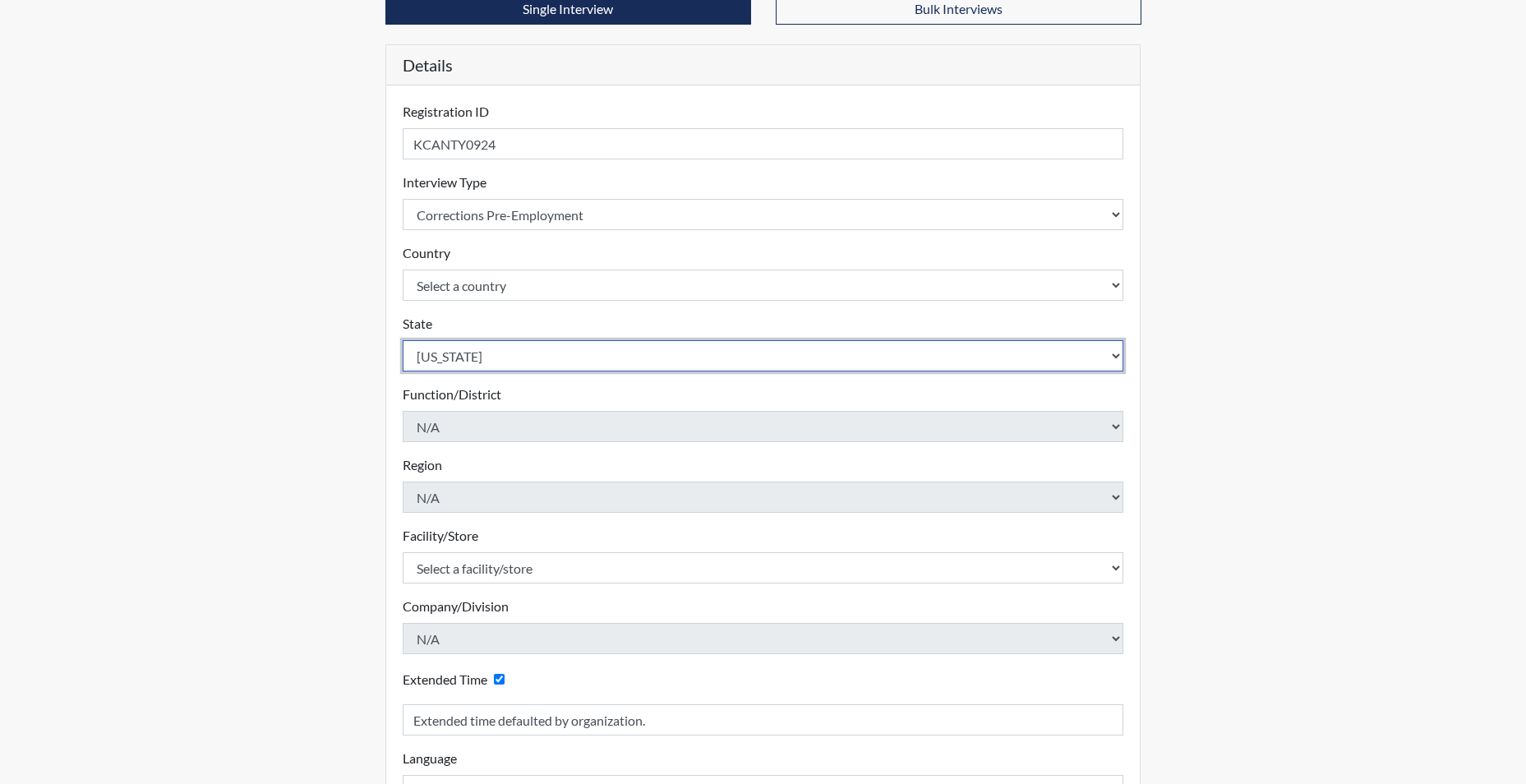
scroll to position [247, 0]
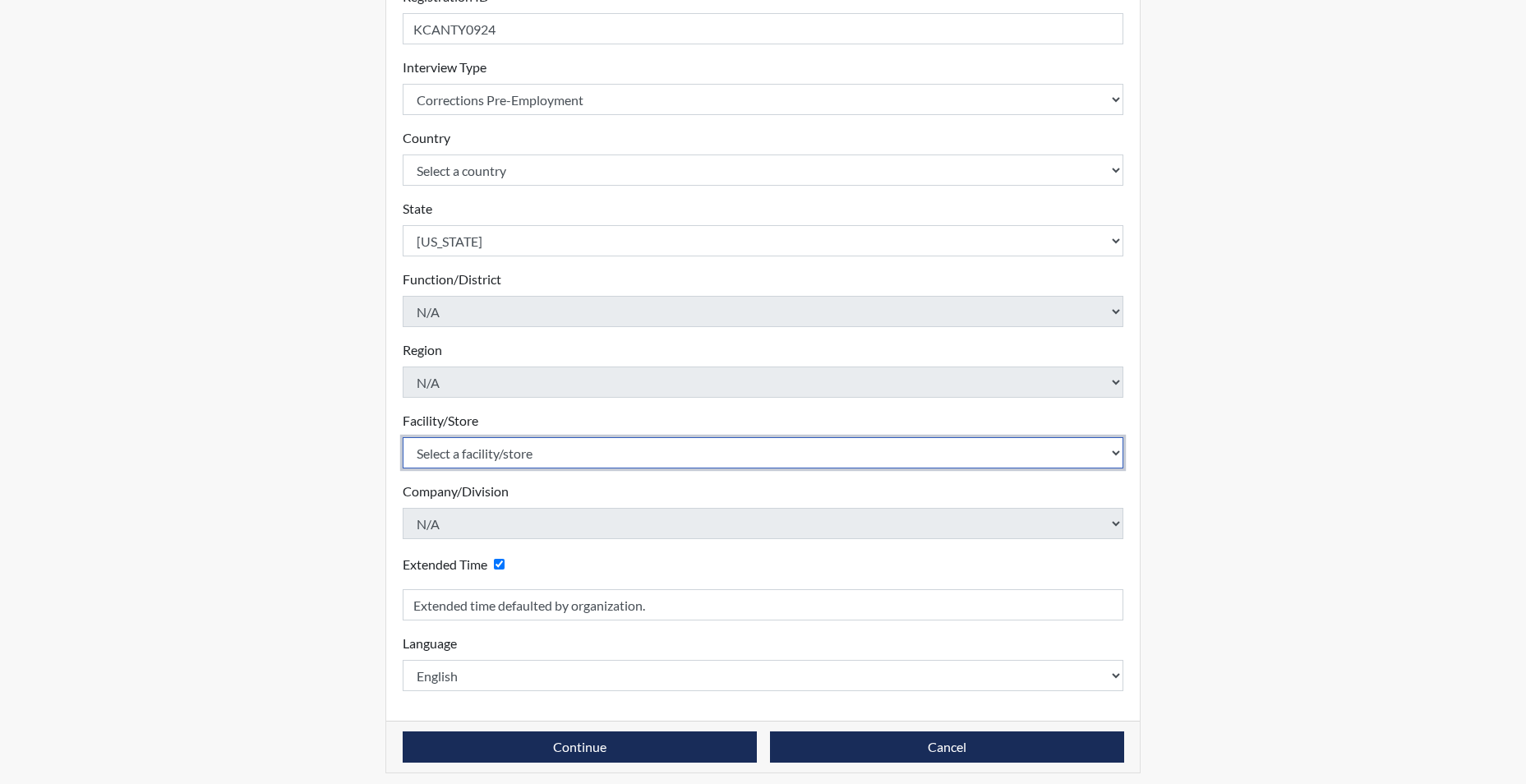
click at [469, 451] on select "Select a facility/store [GEOGRAPHIC_DATA] CI Broad River CI [PERSON_NAME] CI Di…" at bounding box center [763, 452] width 722 height 32
select select "e94c7925-c7cb-48ed-86f9-8be77b117e87"
click at [403, 437] on select "Select a facility/store [GEOGRAPHIC_DATA] CI Broad River CI [PERSON_NAME] CI Di…" at bounding box center [763, 452] width 722 height 32
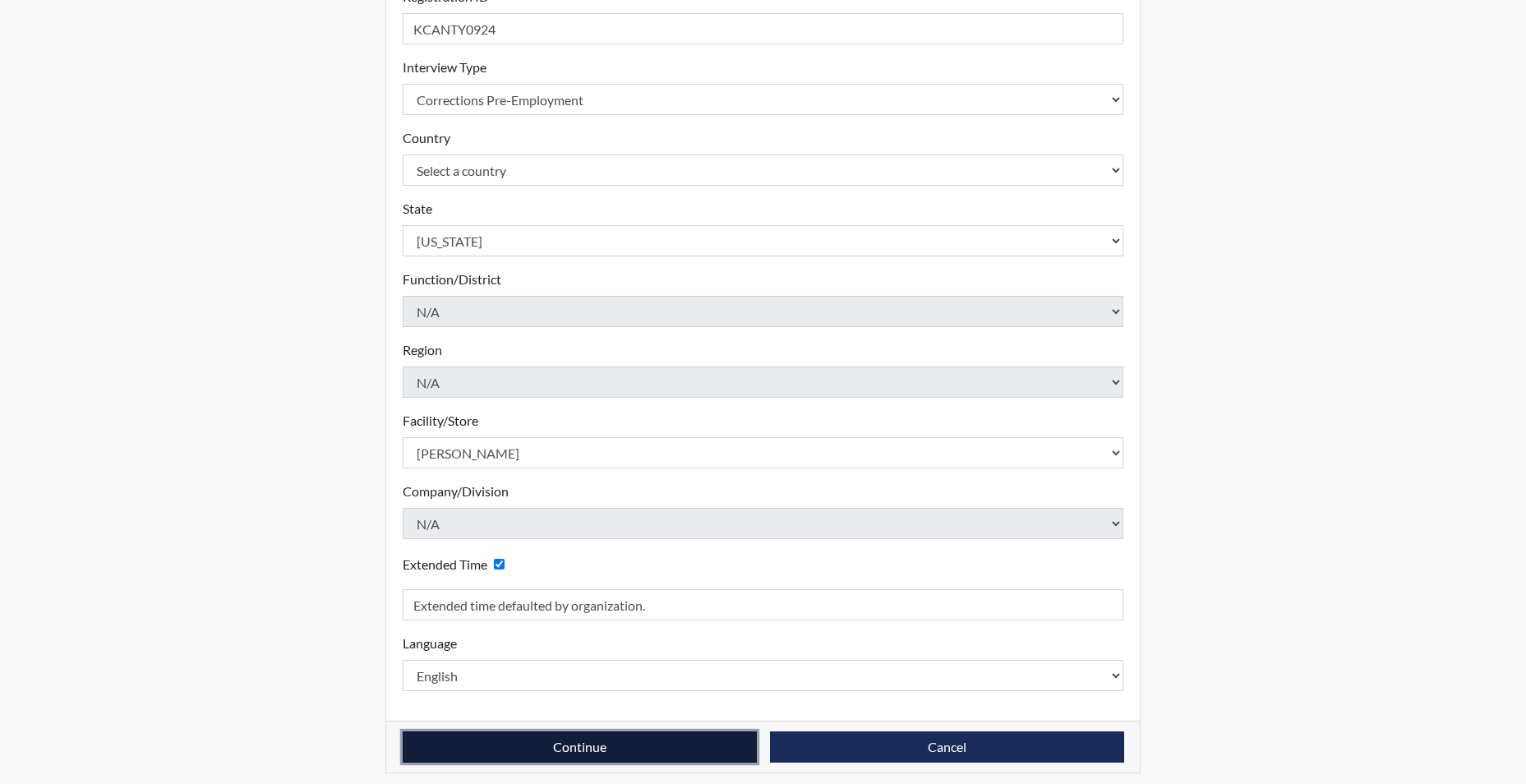
click at [526, 740] on button "Continue" at bounding box center [580, 746] width 354 height 32
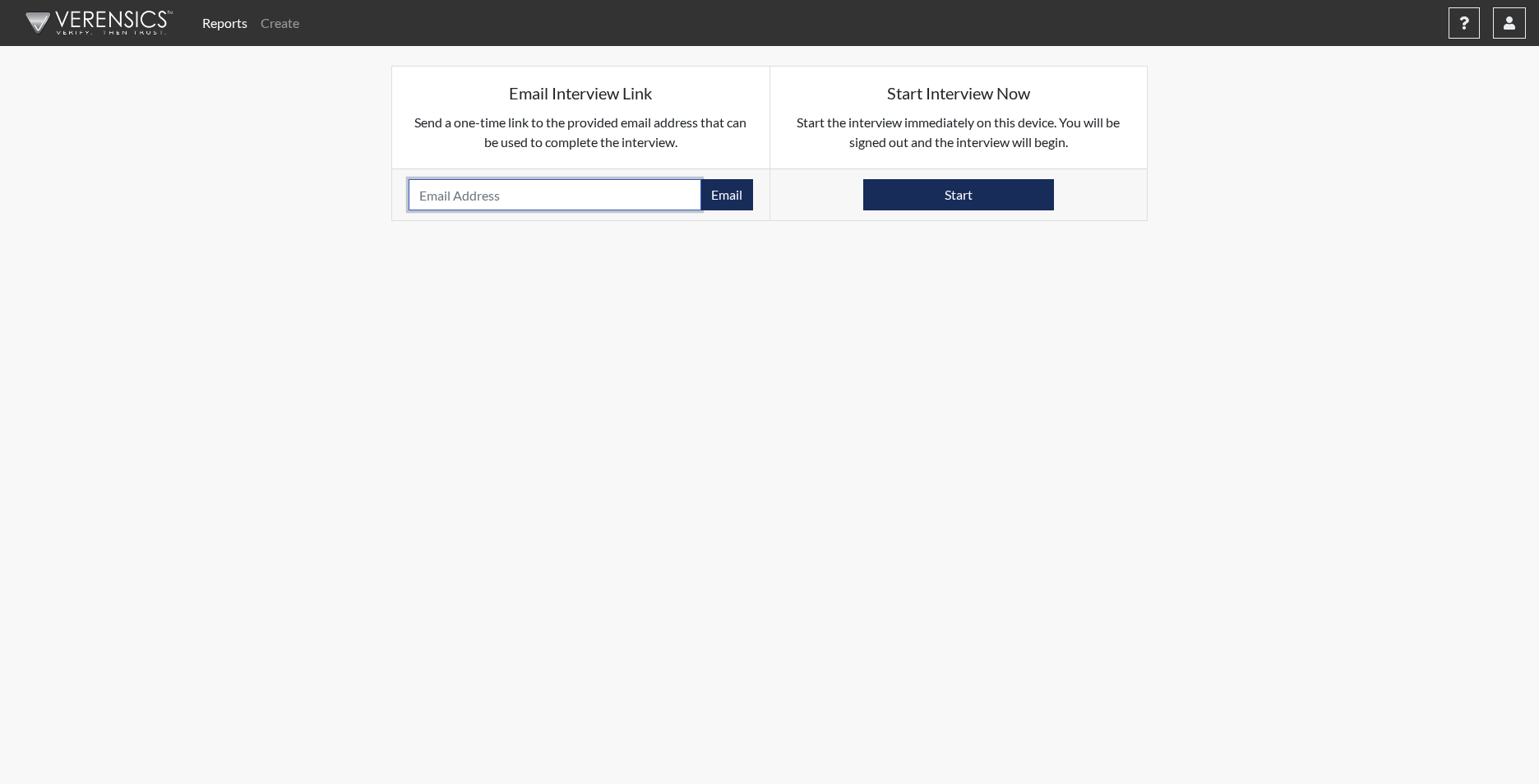
click at [469, 191] on input "email" at bounding box center [554, 195] width 293 height 32
paste input "[EMAIL_ADDRESS][DOMAIN_NAME]"
type input "[EMAIL_ADDRESS][DOMAIN_NAME]"
click at [726, 190] on button "Email" at bounding box center [727, 195] width 52 height 32
